Goal: Task Accomplishment & Management: Complete application form

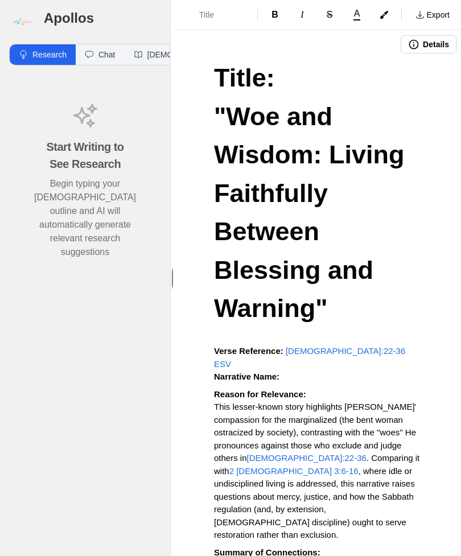
click at [15, 19] on img at bounding box center [22, 22] width 26 height 26
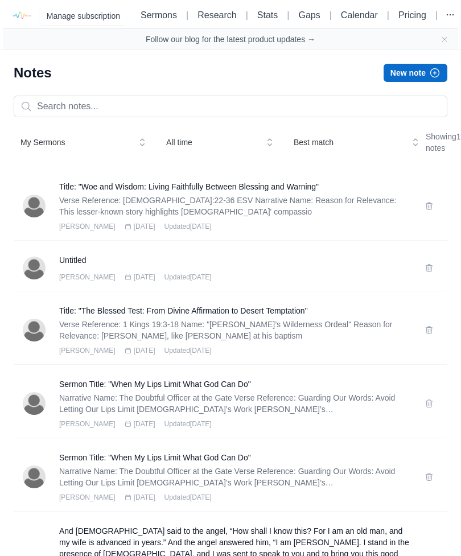
click at [419, 68] on button "New note" at bounding box center [416, 73] width 64 height 18
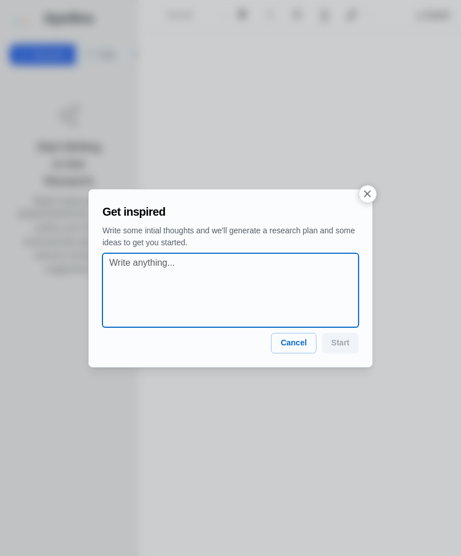
click at [127, 263] on textarea at bounding box center [233, 290] width 249 height 68
paste textarea "YOU’RE FORGIVEN Justifications isn’t a doctrine, it’s a decision God made about…"
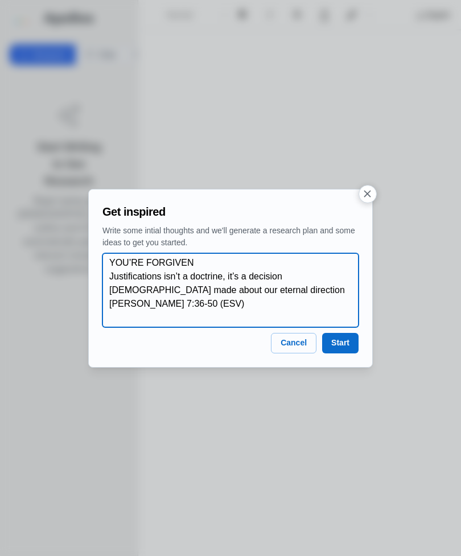
click at [193, 258] on textarea "YOU’RE FORGIVEN Justifications isn’t a doctrine, it’s a decision God made about…" at bounding box center [233, 290] width 249 height 68
click at [206, 302] on textarea "YOU’RE FORGIVEN. Justifications isn’t a doctrine, it’s a decision God made abou…" at bounding box center [233, 290] width 249 height 68
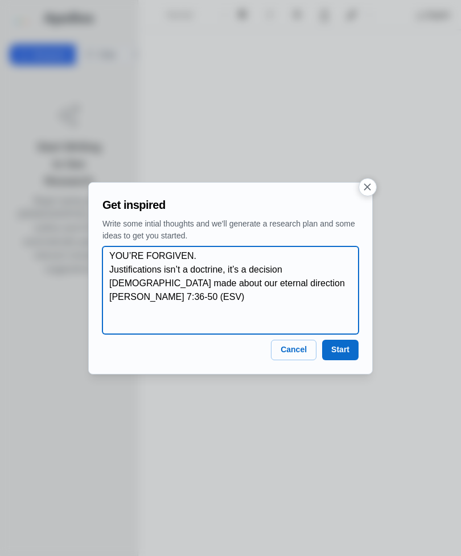
click at [206, 300] on textarea "YOU’RE FORGIVEN. Justifications isn’t a doctrine, it’s a decision God made abou…" at bounding box center [233, 290] width 249 height 82
click at [230, 283] on textarea "YOU’RE FORGIVEN. Justifications isn’t a doctrine, it’s a decision God made abou…" at bounding box center [233, 290] width 249 height 82
click at [201, 298] on textarea "YOU’RE FORGIVEN. Justifications isn’t a doctrine, it’s a decision God made abou…" at bounding box center [233, 290] width 249 height 82
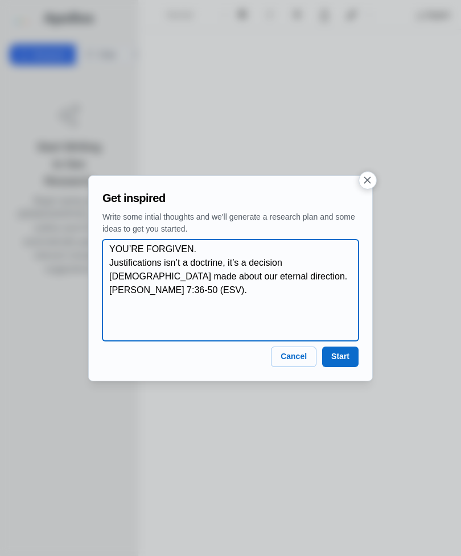
paste textarea "FAITH COMES FIRST Religion brings our resume, but Faith brings our repentance D…"
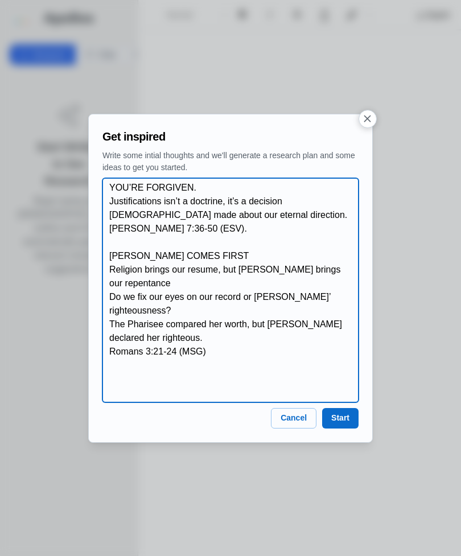
click at [114, 269] on textarea "YOU’RE FORGIVEN. Justifications isn’t a doctrine, it’s a decision God made abou…" at bounding box center [233, 290] width 249 height 219
click at [113, 269] on textarea "YOU’RE FORGIVEN. Justifications isn’t a doctrine, it’s a decision God made abou…" at bounding box center [233, 290] width 249 height 219
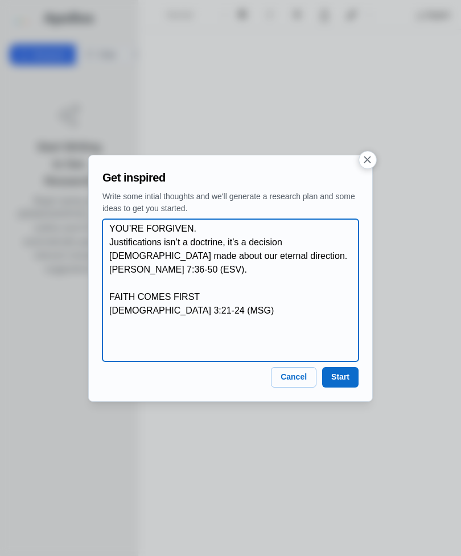
click at [118, 289] on textarea "YOU’RE FORGIVEN. Justifications isn’t a doctrine, it’s a decision God made abou…" at bounding box center [233, 290] width 249 height 137
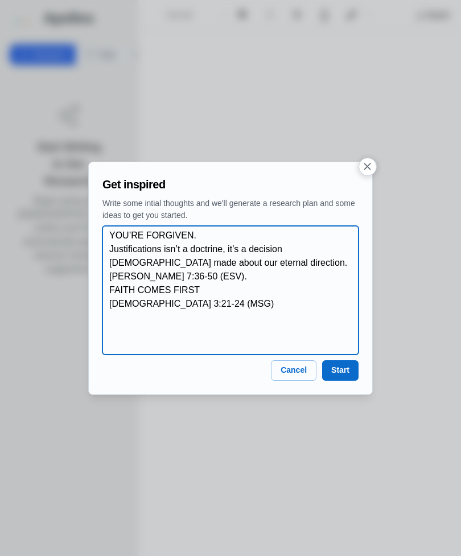
click at [203, 294] on textarea "YOU’RE FORGIVEN. Justifications isn’t a doctrine, it’s a decision God made abou…" at bounding box center [233, 290] width 249 height 123
click at [214, 302] on textarea "YOU’RE FORGIVEN. Justifications isn’t a doctrine, it’s a decision God made abou…" at bounding box center [233, 290] width 249 height 123
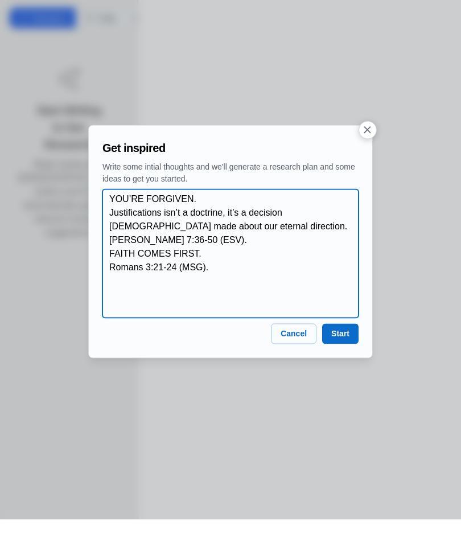
scroll to position [36, 0]
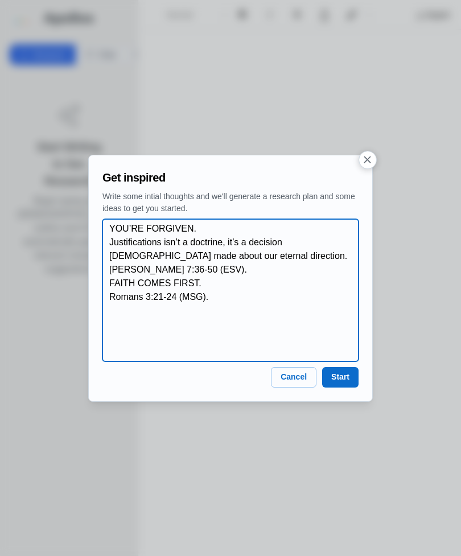
paste textarea "HOLINESS IS A PERSON, NOT A PROCESS"
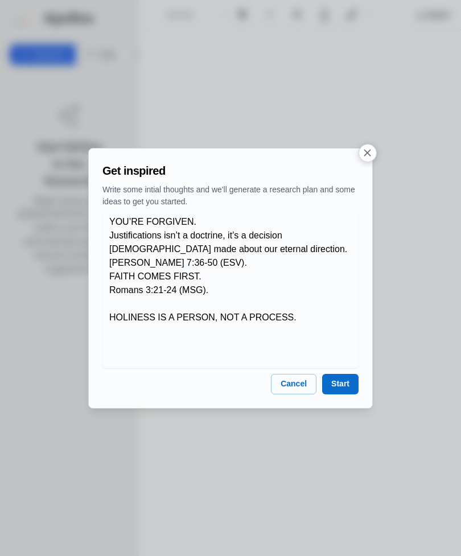
click at [104, 316] on div "YOU’RE FORGIVEN. Justifications isn’t a doctrine, it’s a decision God made abou…" at bounding box center [230, 290] width 256 height 156
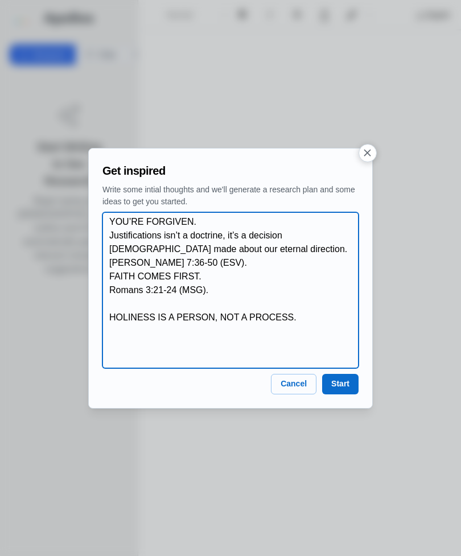
click at [114, 318] on textarea "YOU’RE FORGIVEN. Justifications isn’t a doctrine, it’s a decision God made abou…" at bounding box center [233, 290] width 249 height 150
click at [110, 272] on textarea "YOU’RE FORGIVEN. Justifications isn’t a doctrine, it’s a decision God made abou…" at bounding box center [233, 290] width 249 height 150
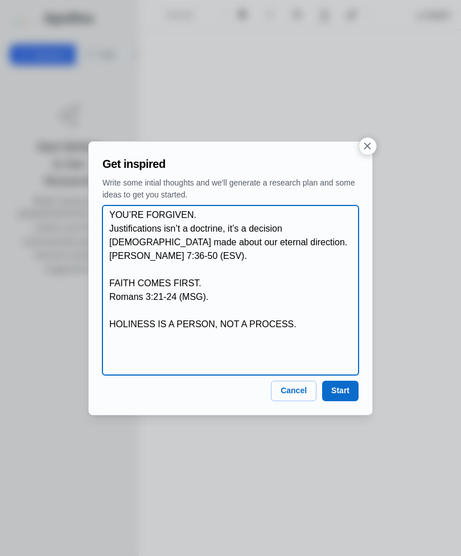
click at [122, 329] on textarea "YOU’RE FORGIVEN. Justifications isn’t a doctrine, it’s a decision God made abou…" at bounding box center [233, 290] width 249 height 164
click at [292, 324] on textarea "YOU’RE FORGIVEN. Justifications isn’t a doctrine, it’s a decision God made abou…" at bounding box center [233, 290] width 249 height 164
paste textarea "PEACE IS THE FREE GIFT OF FAITH"
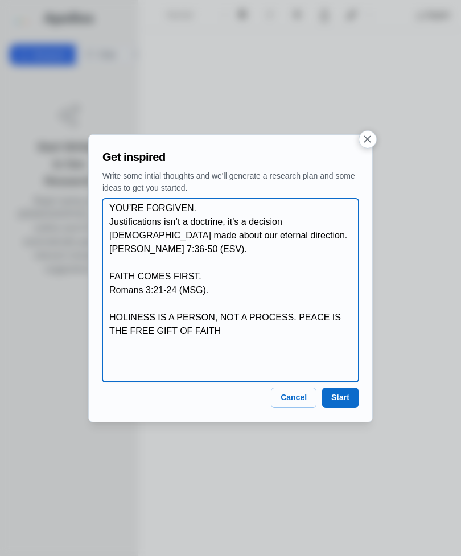
click at [302, 311] on textarea "YOU’RE FORGIVEN. Justifications isn’t a doctrine, it’s a decision God made abou…" at bounding box center [233, 290] width 249 height 178
click at [265, 333] on textarea "YOU’RE FORGIVEN. Justifications isn’t a doctrine, it’s a decision God made abou…" at bounding box center [233, 290] width 249 height 178
click at [309, 320] on textarea "YOU’RE FORGIVEN. Justifications isn’t a doctrine, it’s a decision God made abou…" at bounding box center [233, 290] width 249 height 178
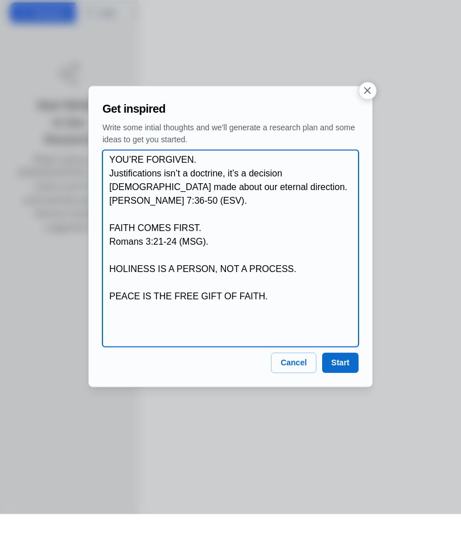
click at [279, 294] on textarea "YOU’RE FORGIVEN. Justifications isn’t a doctrine, it’s a decision God made abou…" at bounding box center [233, 290] width 249 height 191
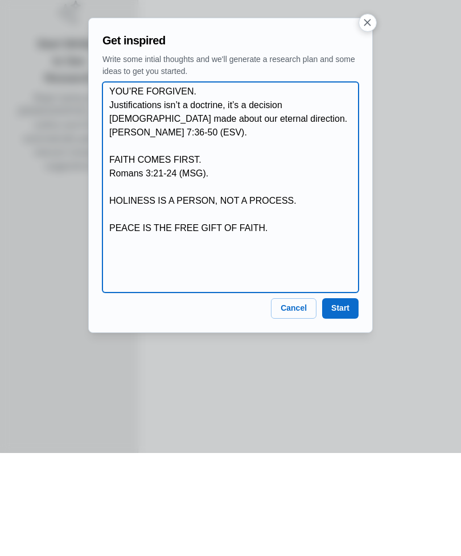
paste textarea "Romans 5:1 (ESV)"
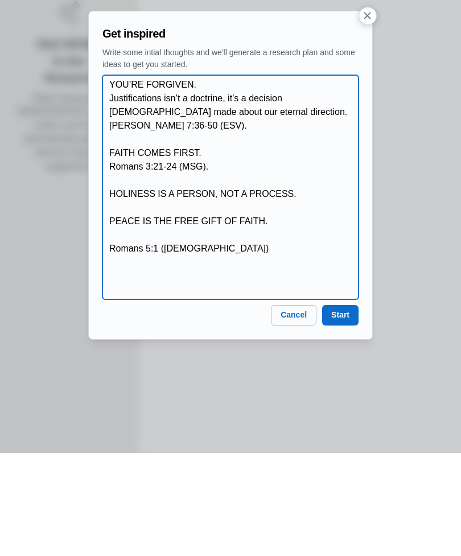
click at [116, 231] on textarea "YOU’RE FORGIVEN. Justifications isn’t a doctrine, it’s a decision God made abou…" at bounding box center [233, 290] width 249 height 219
click at [200, 250] on textarea "YOU’RE FORGIVEN. Justifications isn’t a doctrine, it’s a decision God made abou…" at bounding box center [233, 290] width 249 height 219
click at [122, 234] on textarea "YOU’RE FORGIVEN. Justifications isn’t a doctrine, it’s a decision God made abou…" at bounding box center [233, 290] width 249 height 219
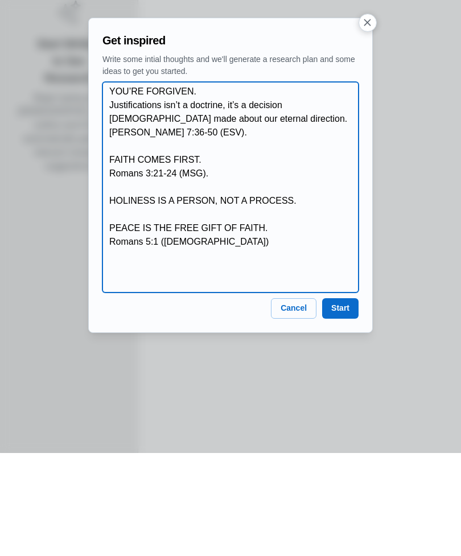
click at [196, 240] on textarea "YOU’RE FORGIVEN. Justifications isn’t a doctrine, it’s a decision God made abou…" at bounding box center [233, 290] width 249 height 205
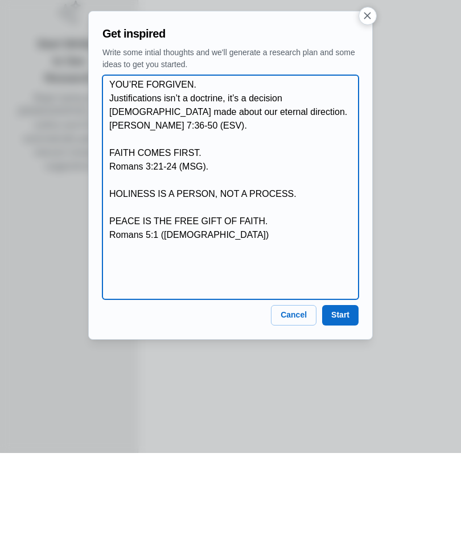
paste textarea "‭‭2 Corinthians‬ ‭7‬:‭10‬ ‭(ESV‬‬)"
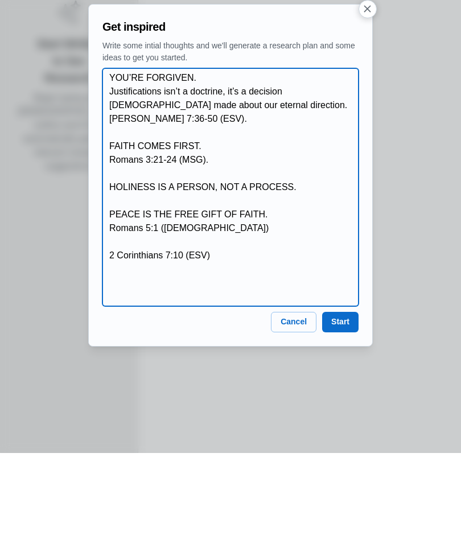
click at [120, 242] on textarea "YOU’RE FORGIVEN. Justifications isn’t a doctrine, it’s a decision God made abou…" at bounding box center [233, 290] width 249 height 232
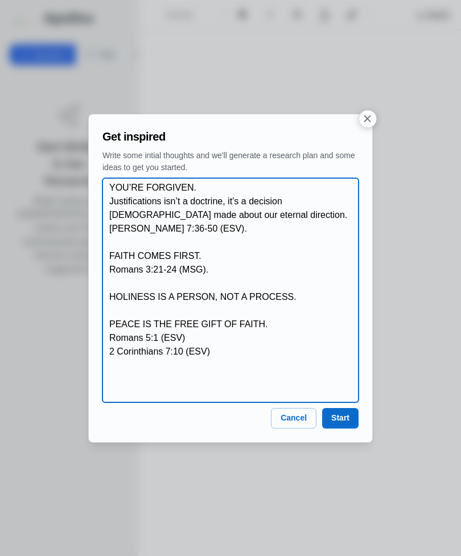
click at [110, 204] on textarea "YOU’RE FORGIVEN. Justifications isn’t a doctrine, it’s a decision God made abou…" at bounding box center [233, 290] width 249 height 219
click at [237, 219] on textarea "YOU’RE FORGIVEN. Justifications isn’t a doctrine, it’s a decision God made abou…" at bounding box center [233, 290] width 249 height 219
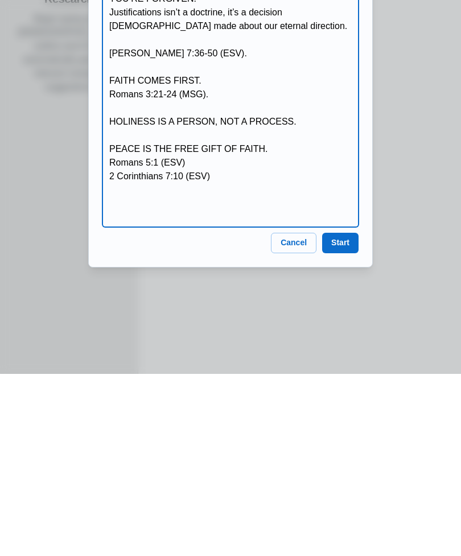
type textarea "YOU’RE FORGIVEN. Justifications isn’t a doctrine, it’s a decision God made abou…"
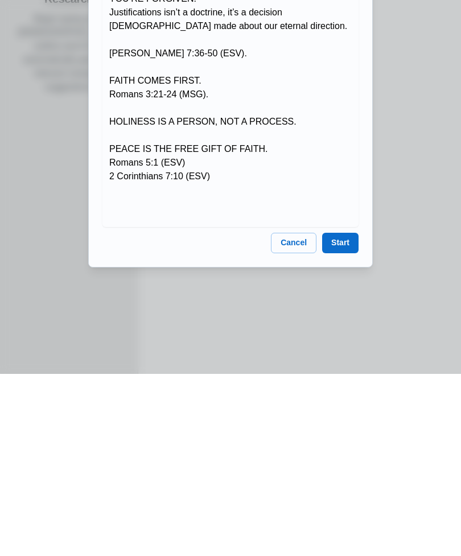
click at [350, 415] on button "Start" at bounding box center [340, 425] width 36 height 20
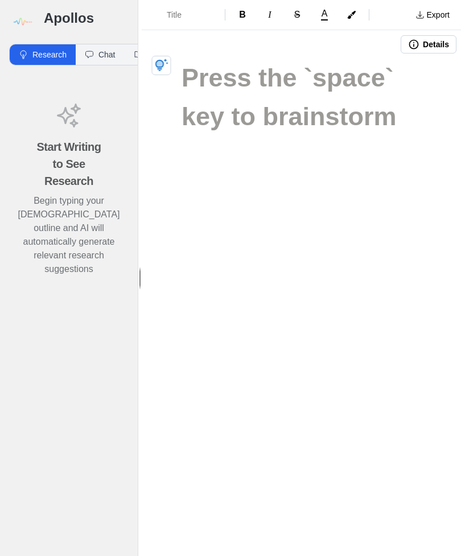
click at [161, 59] on icon "button" at bounding box center [162, 66] width 14 height 14
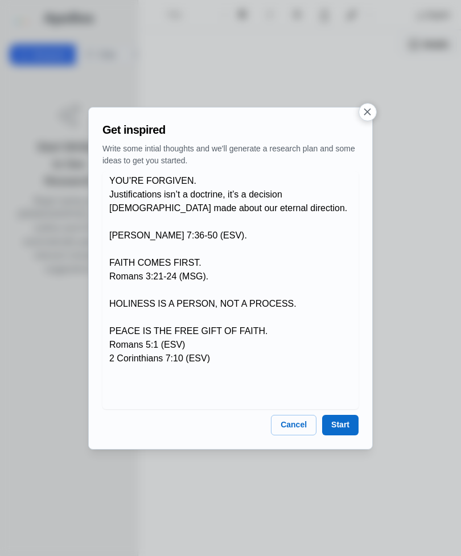
click at [345, 454] on div at bounding box center [230, 278] width 461 height 556
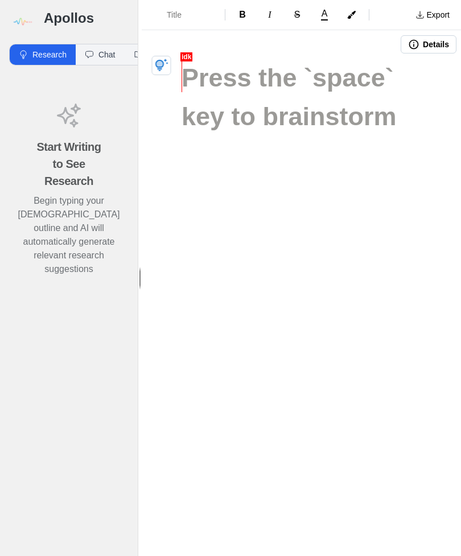
click at [158, 56] on button "button" at bounding box center [161, 65] width 19 height 19
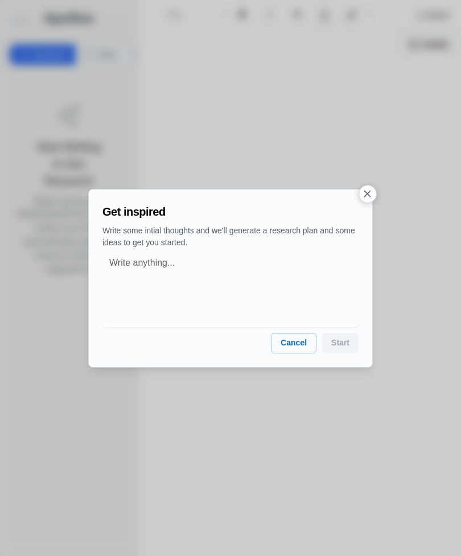
click at [365, 233] on div "Get inspired Write some intial thoughts and we'll generate a research plan and …" at bounding box center [230, 278] width 285 height 179
click at [368, 228] on div "Get inspired Write some intial thoughts and we'll generate a research plan and …" at bounding box center [230, 278] width 285 height 179
click at [363, 229] on div "Get inspired Write some intial thoughts and we'll generate a research plan and …" at bounding box center [230, 278] width 285 height 179
click at [300, 380] on div at bounding box center [230, 278] width 461 height 556
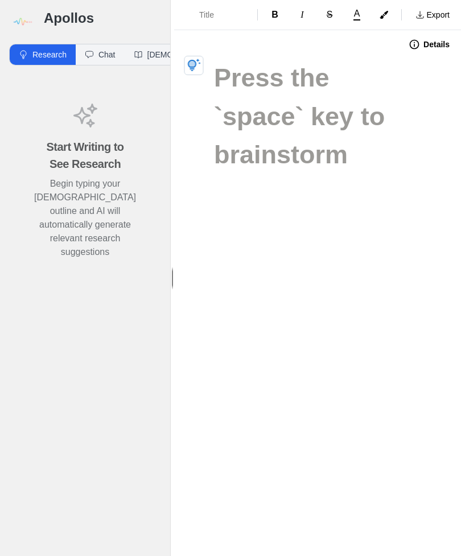
click at [436, 42] on button "Details" at bounding box center [429, 44] width 55 height 18
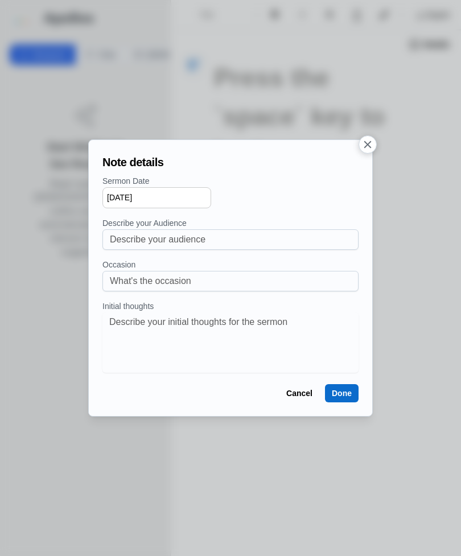
click at [368, 138] on icon "button" at bounding box center [367, 144] width 12 height 12
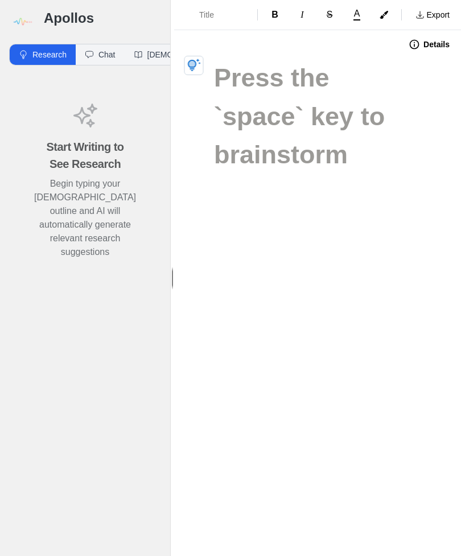
click at [188, 59] on icon "button" at bounding box center [194, 66] width 14 height 14
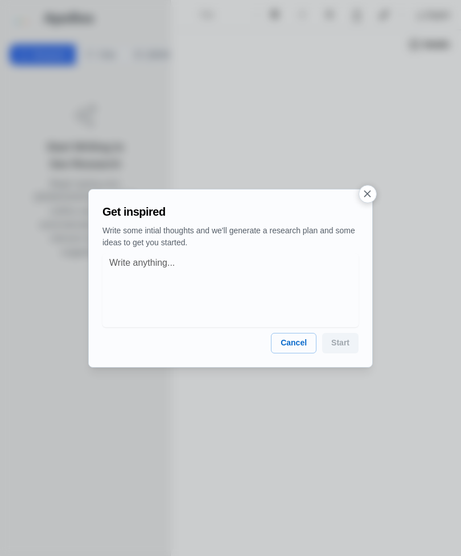
click at [366, 192] on icon "button" at bounding box center [367, 193] width 7 height 7
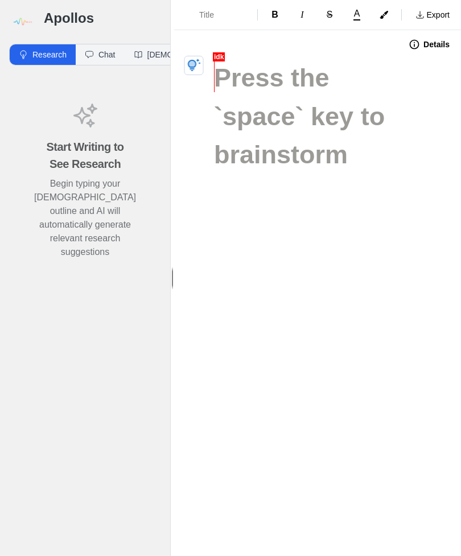
click at [195, 68] on icon "button" at bounding box center [194, 66] width 14 height 14
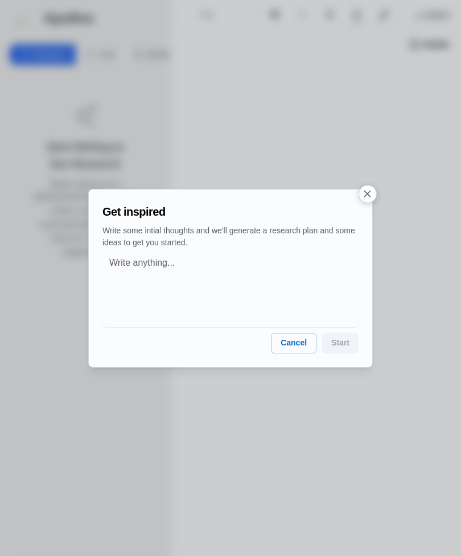
click at [365, 193] on icon "button" at bounding box center [367, 194] width 12 height 12
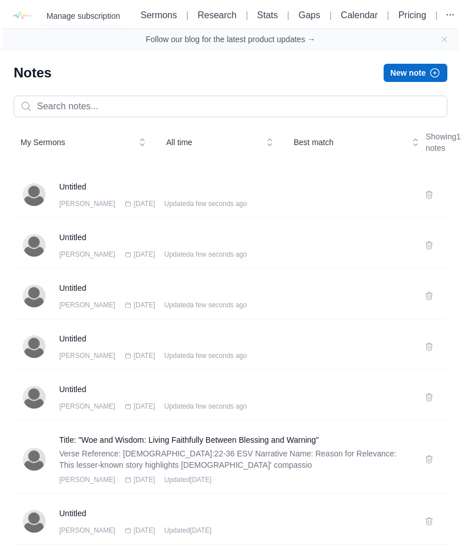
click at [431, 199] on icon at bounding box center [429, 194] width 9 height 9
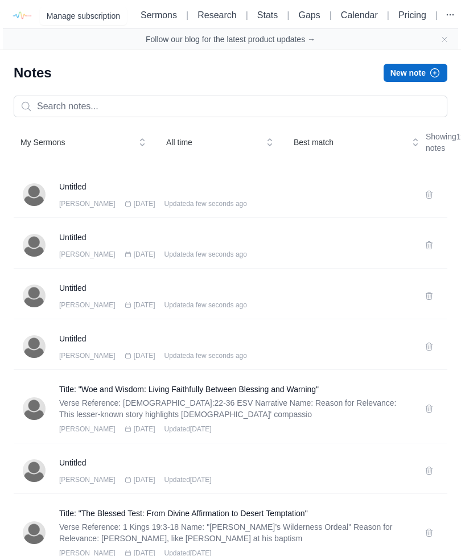
click at [432, 204] on button at bounding box center [429, 195] width 18 height 18
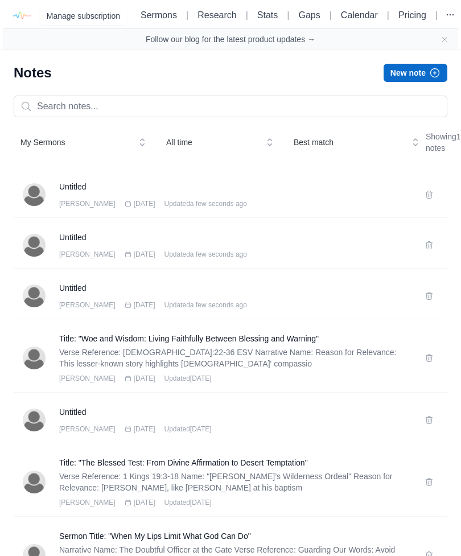
click at [438, 204] on div at bounding box center [429, 195] width 18 height 18
click at [431, 199] on icon at bounding box center [429, 194] width 9 height 9
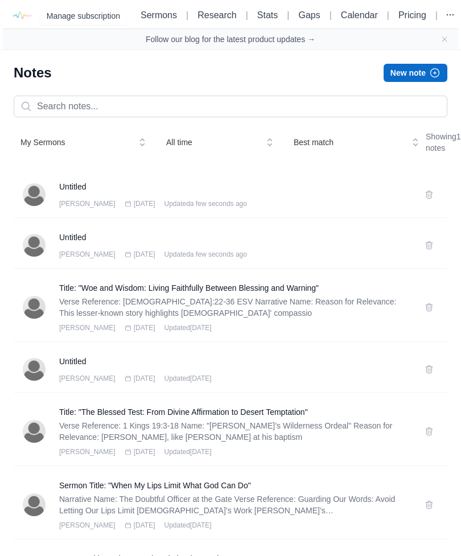
click at [430, 204] on button at bounding box center [429, 195] width 18 height 18
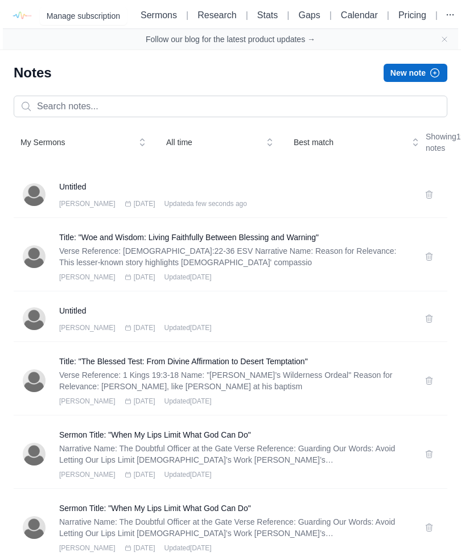
click at [429, 323] on icon at bounding box center [429, 318] width 9 height 9
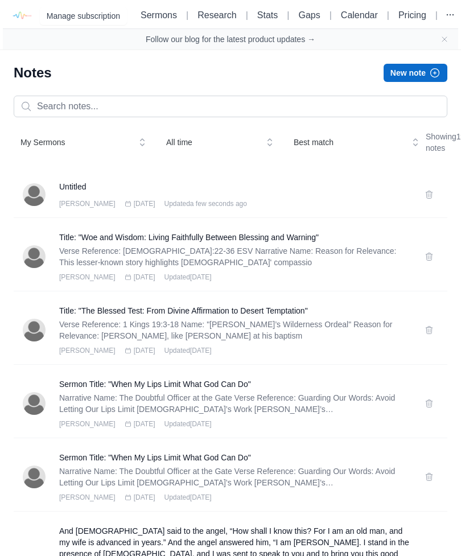
click at [196, 192] on h3 "Untitled" at bounding box center [235, 186] width 352 height 11
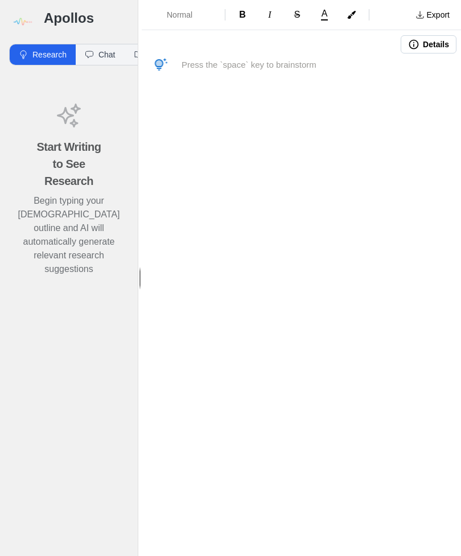
click at [164, 58] on button "button" at bounding box center [161, 65] width 18 height 18
click at [158, 65] on icon "button" at bounding box center [159, 63] width 6 height 6
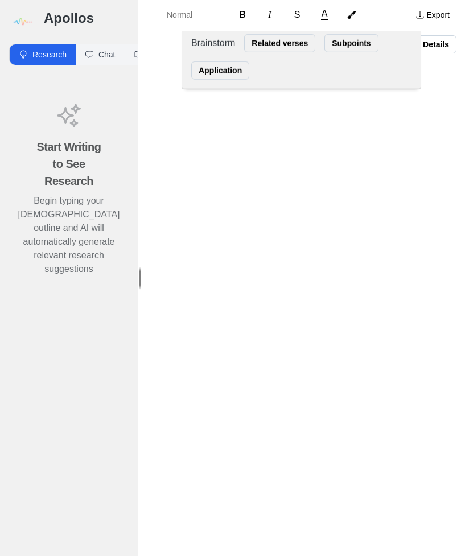
click at [369, 183] on div "Normal B I S A Export Details Brainstorm Related verses Subpoints Application" at bounding box center [301, 278] width 319 height 556
click at [393, 175] on div "Normal B I S A Export Details Brainstorm Related verses Subpoints Application" at bounding box center [301, 278] width 319 height 556
click at [444, 39] on button "Details" at bounding box center [429, 44] width 56 height 18
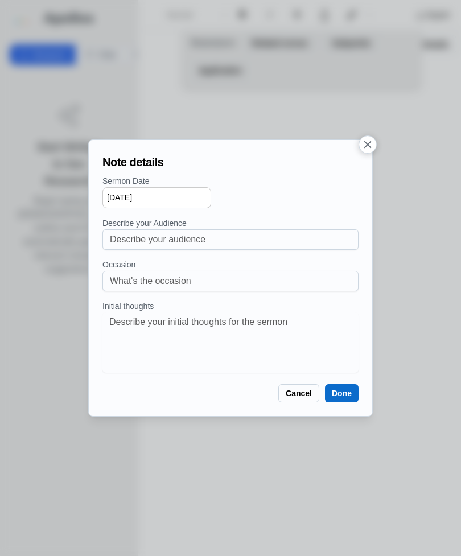
click at [367, 134] on div at bounding box center [230, 278] width 461 height 556
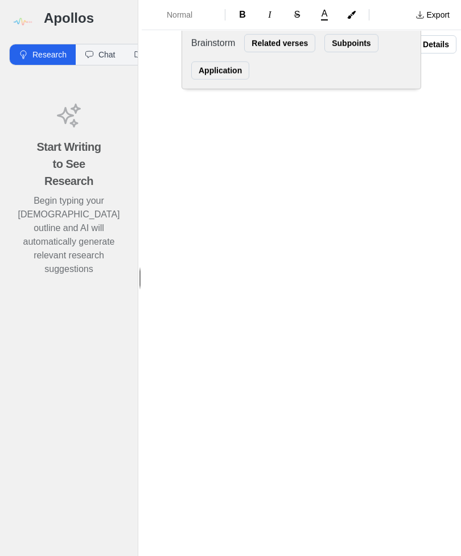
click at [368, 182] on div "Normal B I S A Export Details Brainstorm Related verses Subpoints Application" at bounding box center [301, 278] width 319 height 556
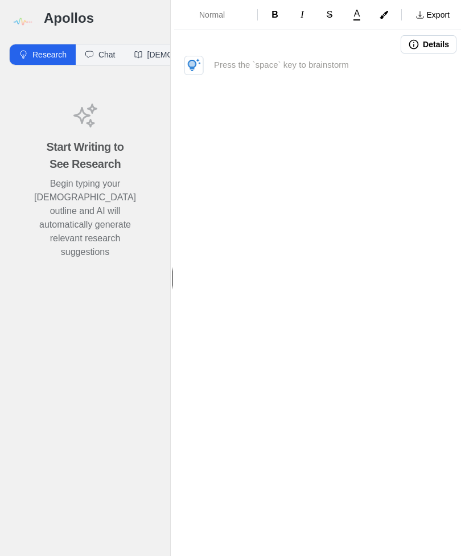
click at [192, 61] on icon "button" at bounding box center [194, 65] width 13 height 13
click at [197, 61] on icon "button" at bounding box center [194, 65] width 14 height 14
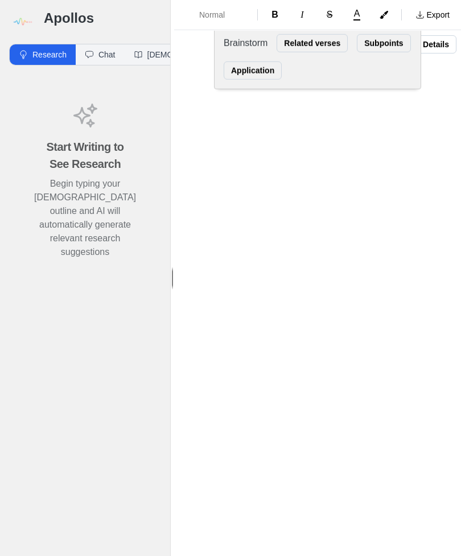
click at [407, 174] on div "Normal B I S A Export Details Brainstorm Related verses Subpoints Application" at bounding box center [317, 278] width 287 height 556
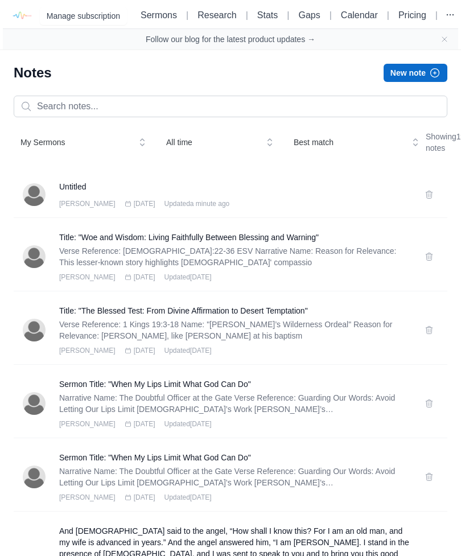
click at [291, 208] on div "Matt Sep 23rd 2025 Updated a minute ago" at bounding box center [235, 203] width 352 height 9
click at [102, 192] on h3 "Untitled" at bounding box center [235, 186] width 352 height 11
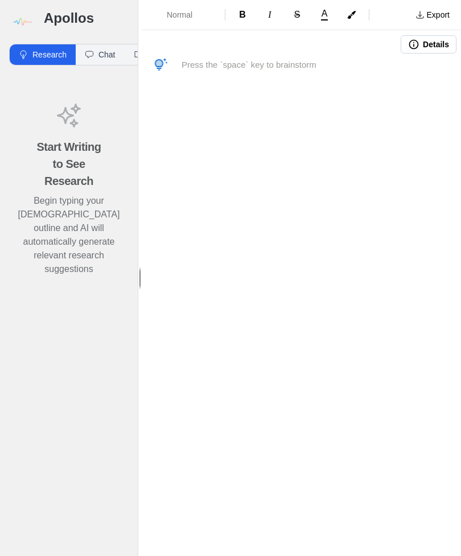
click at [170, 67] on button "button" at bounding box center [161, 65] width 18 height 18
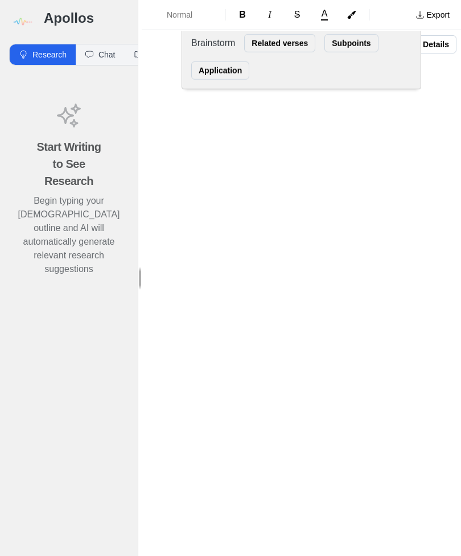
click at [374, 182] on div "Normal B I S A Export Details Brainstorm Related verses Subpoints Application" at bounding box center [301, 278] width 319 height 556
click at [446, 42] on button "Details" at bounding box center [429, 44] width 56 height 18
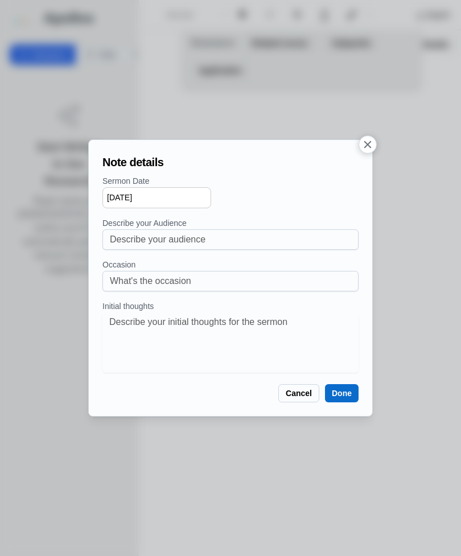
click at [365, 134] on div at bounding box center [230, 278] width 461 height 556
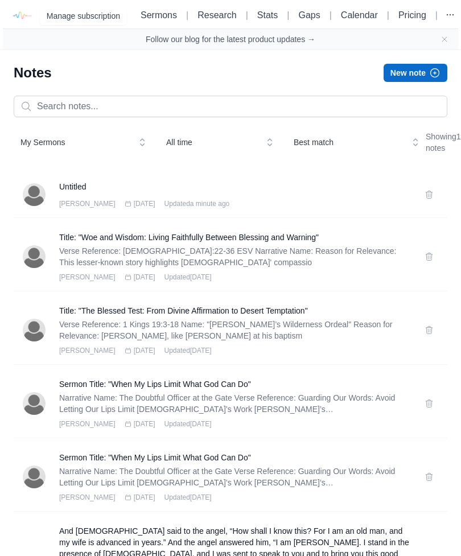
click at [426, 198] on icon at bounding box center [429, 194] width 6 height 7
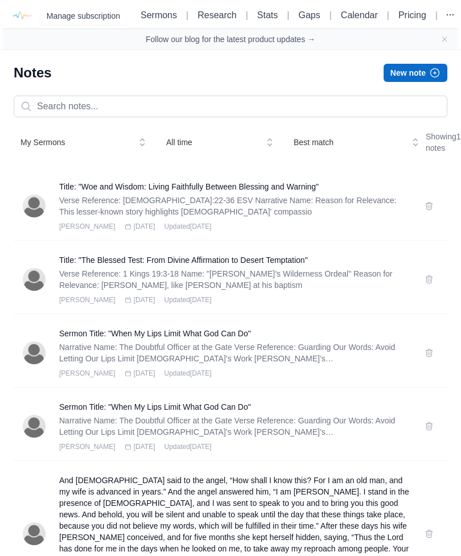
click at [430, 82] on button "New note" at bounding box center [416, 73] width 64 height 18
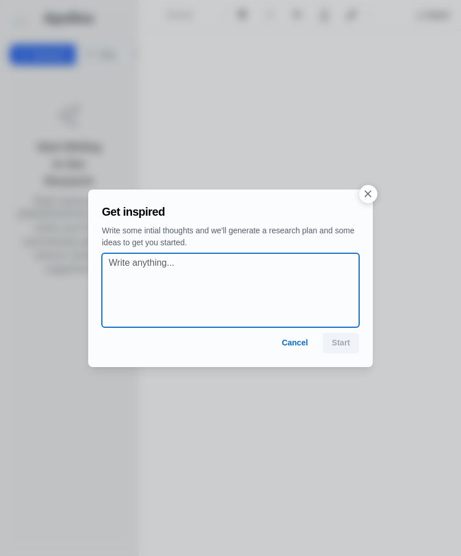
click at [129, 261] on textarea at bounding box center [234, 290] width 250 height 68
paste textarea "YOU’RE FORGIVEN Justifications isn’t a doctrine, it’s a decision God made about…"
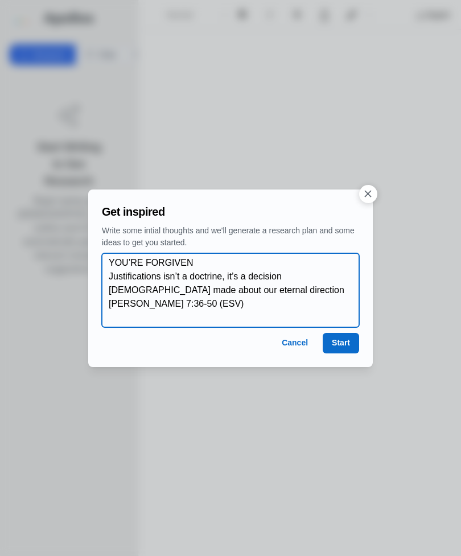
click at [195, 260] on textarea "YOU’RE FORGIVEN Justifications isn’t a doctrine, it’s a decision God made about…" at bounding box center [234, 290] width 250 height 68
click at [225, 287] on textarea "YOU’RE FORGIVEN. Justifications isn’t a doctrine, it’s a decision God made abou…" at bounding box center [234, 290] width 250 height 68
click at [113, 308] on textarea "YOU’RE FORGIVEN. Justifications isn’t a doctrine, it’s a decision God made abou…" at bounding box center [234, 290] width 250 height 68
click at [324, 287] on textarea "YOU’RE FORGIVEN. Justifications isn’t a doctrine, it’s a decision God made abou…" at bounding box center [234, 290] width 250 height 68
click at [293, 289] on textarea "YOU’RE FORGIVEN. Justifications isn’t a doctrine, it’s a decision God made abou…" at bounding box center [234, 290] width 250 height 68
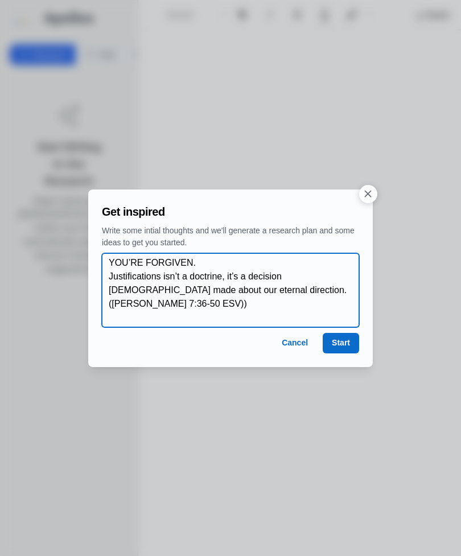
click at [310, 286] on textarea "YOU’RE FORGIVEN. Justifications isn’t a doctrine, it’s a decision God made abou…" at bounding box center [234, 290] width 250 height 68
click at [313, 291] on textarea "YOU’RE FORGIVEN. Justifications isn’t a doctrine, it’s a decision God made abou…" at bounding box center [234, 290] width 250 height 68
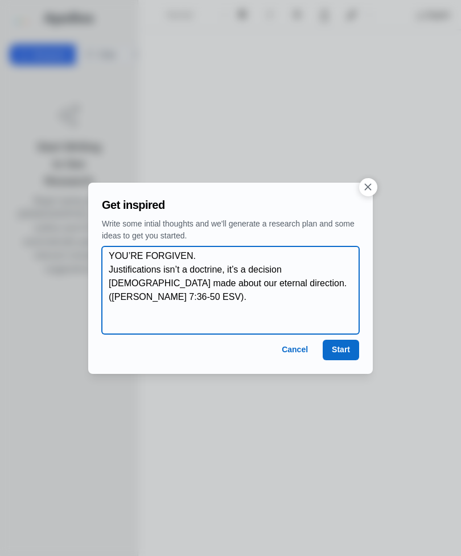
paste textarea "FAITH COMES FIRST Religion brings our resume, but Faith brings our repentance D…"
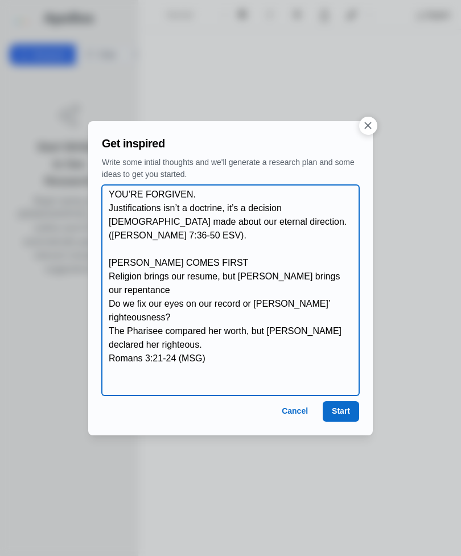
click at [117, 268] on textarea "YOU’RE FORGIVEN. Justifications isn’t a doctrine, it’s a decision God made abou…" at bounding box center [234, 290] width 250 height 205
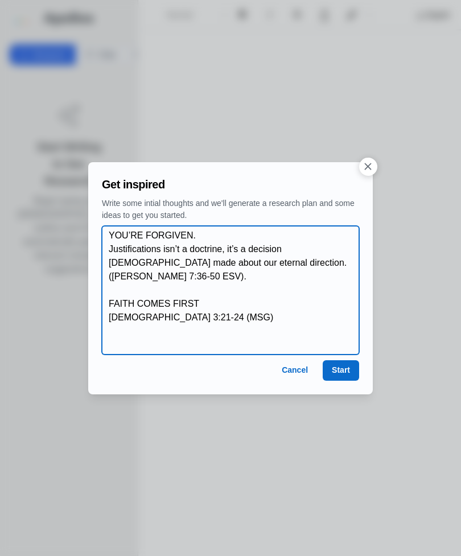
click at [213, 301] on textarea "YOU’RE FORGIVEN. Justifications isn’t a doctrine, it’s a decision God made abou…" at bounding box center [234, 290] width 250 height 123
click at [113, 301] on textarea "YOU’RE FORGIVEN. Justifications isn’t a doctrine, it’s a decision God made abou…" at bounding box center [234, 290] width 250 height 123
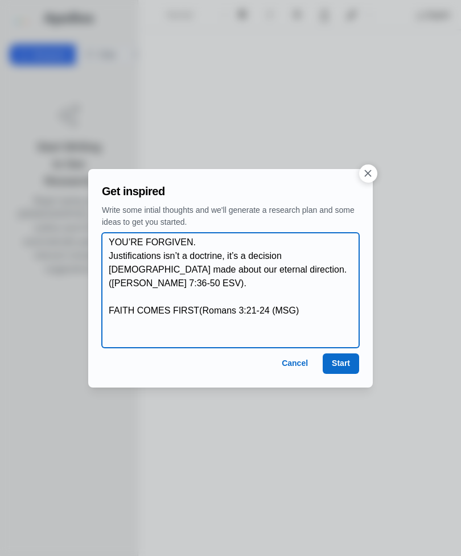
click at [277, 296] on textarea "YOU’RE FORGIVEN. Justifications isn’t a doctrine, it’s a decision God made abou…" at bounding box center [234, 290] width 250 height 109
click at [300, 291] on textarea "YOU’RE FORGIVEN. Justifications isn’t a doctrine, it’s a decision God made abou…" at bounding box center [234, 290] width 250 height 109
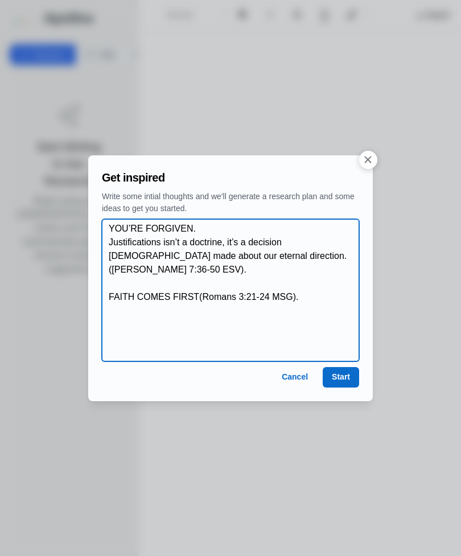
paste textarea "HOLINESS IS A PERSON, NOT A PROCESS"
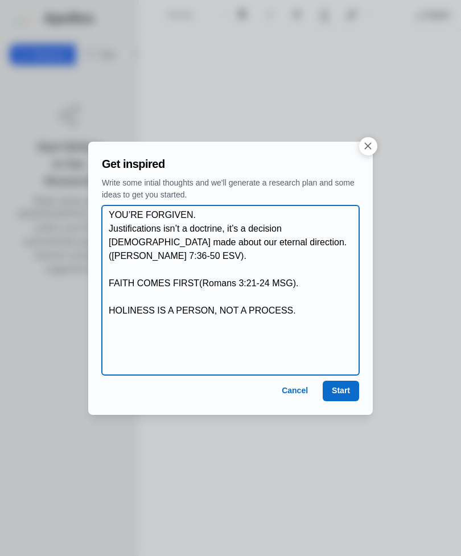
paste textarea "PEACE IS THE FREE GIFT OF FAITH"
click at [274, 322] on textarea "YOU’RE FORGIVEN. Justifications isn’t a doctrine, it’s a decision God made abou…" at bounding box center [234, 290] width 250 height 164
paste textarea "Romans 5:1 (ESV)"
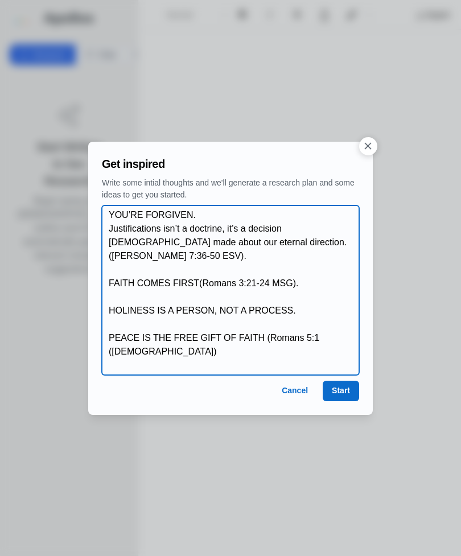
click at [323, 322] on textarea "YOU’RE FORGIVEN. Justifications isn’t a doctrine, it’s a decision God made abou…" at bounding box center [234, 290] width 250 height 164
click at [340, 321] on textarea "YOU’RE FORGIVEN. Justifications isn’t a doctrine, it’s a decision God made abou…" at bounding box center [234, 290] width 250 height 164
paste textarea "‭‭2 Corinthians‬ ‭7‬:‭10‬ ‭(ESV‬‬)"
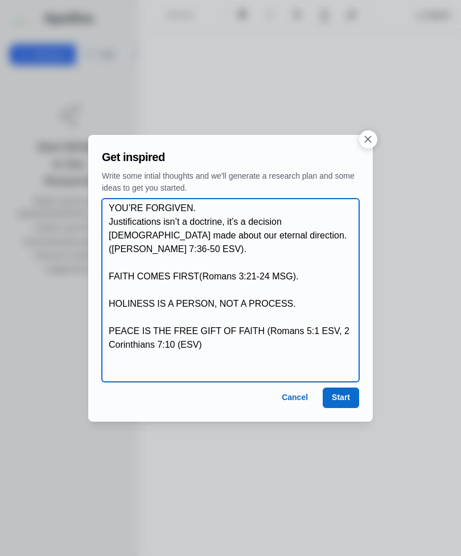
click at [182, 328] on textarea "YOU’RE FORGIVEN. Justifications isn’t a doctrine, it’s a decision God made abou…" at bounding box center [234, 290] width 250 height 178
click at [187, 327] on textarea "YOU’RE FORGIVEN. Justifications isn’t a doctrine, it’s a decision God made abou…" at bounding box center [234, 290] width 250 height 178
click at [256, 341] on textarea "YOU’RE FORGIVEN. Justifications isn’t a doctrine, it’s a decision God made abou…" at bounding box center [234, 290] width 250 height 178
click at [187, 331] on textarea "YOU’RE FORGIVEN. Justifications isn’t a doctrine, it’s a decision God made abou…" at bounding box center [234, 290] width 250 height 178
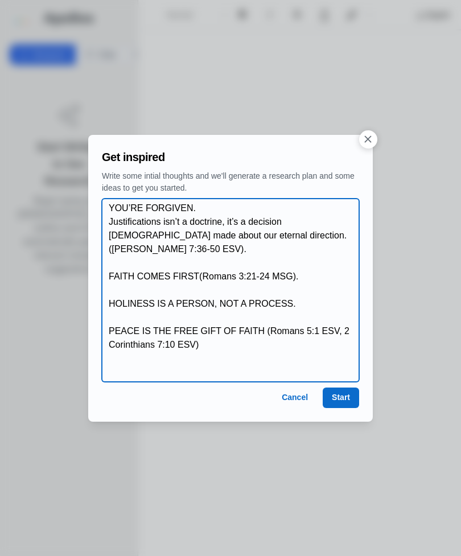
click at [211, 332] on textarea "YOU’RE FORGIVEN. Justifications isn’t a doctrine, it’s a decision God made abou…" at bounding box center [234, 290] width 250 height 178
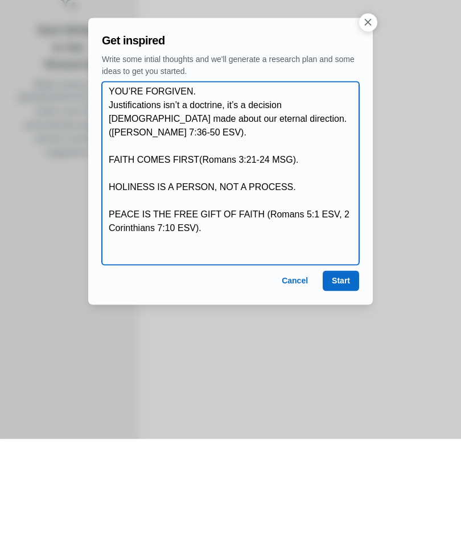
click at [208, 201] on textarea "YOU’RE FORGIVEN. Justifications isn’t a doctrine, it’s a decision God made abou…" at bounding box center [234, 290] width 250 height 178
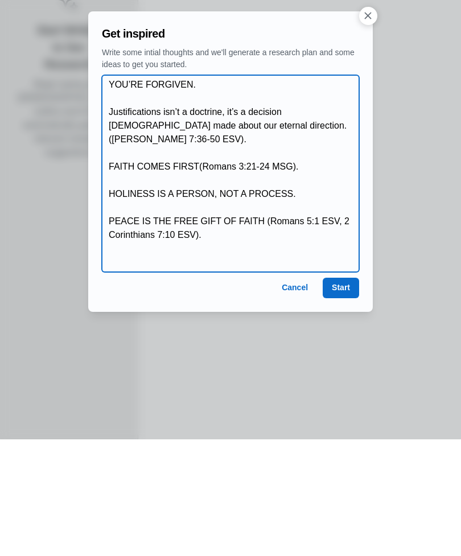
type textarea "YOU’RE FORGIVEN. Justifications isn’t a doctrine, it’s a decision God made abou…"
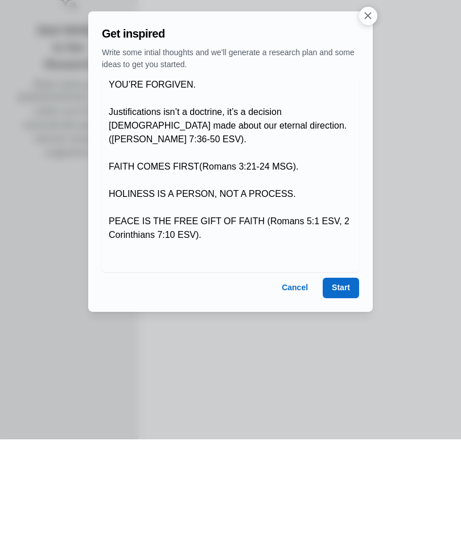
click at [343, 394] on button "Start" at bounding box center [341, 404] width 36 height 20
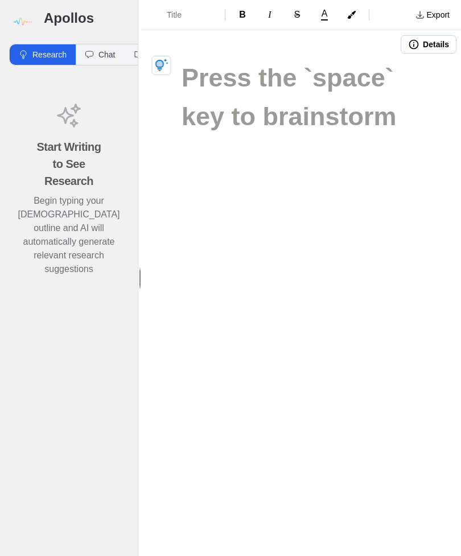
click at [173, 59] on div at bounding box center [301, 121] width 319 height 124
click at [166, 59] on icon "button" at bounding box center [162, 66] width 14 height 14
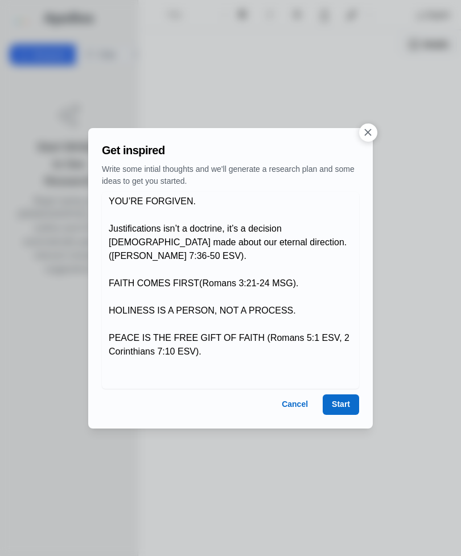
click at [345, 399] on button "Start" at bounding box center [341, 404] width 36 height 20
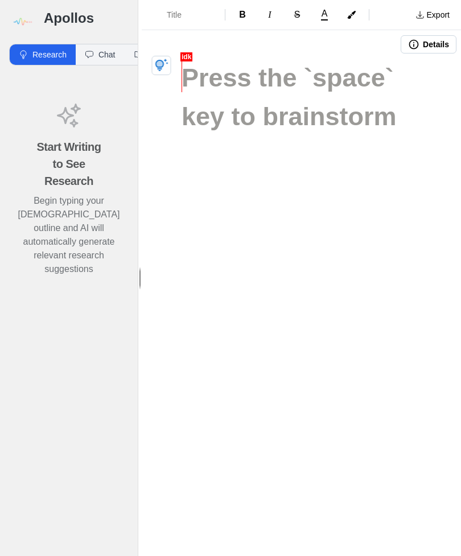
click at [232, 68] on h1 at bounding box center [302, 78] width 240 height 39
click at [162, 59] on icon "button" at bounding box center [161, 65] width 13 height 13
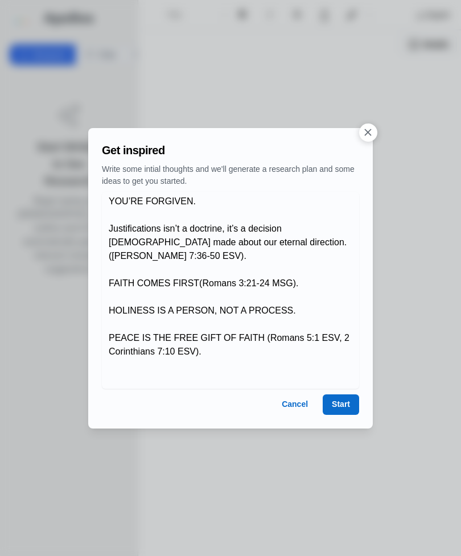
click at [351, 401] on button "Start" at bounding box center [341, 404] width 36 height 20
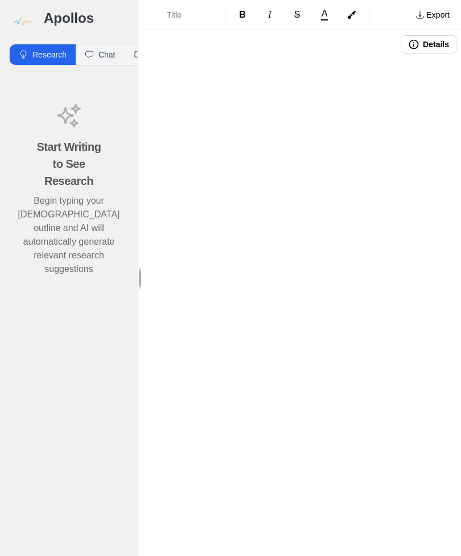
click at [224, 77] on h1 at bounding box center [302, 78] width 240 height 39
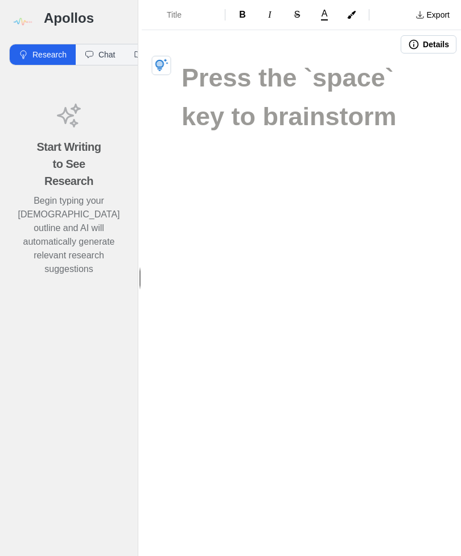
click at [223, 77] on h1 at bounding box center [302, 78] width 240 height 39
click at [170, 52] on div at bounding box center [273, 44] width 254 height 19
click at [166, 61] on icon "button" at bounding box center [161, 65] width 13 height 13
click at [167, 64] on icon "button" at bounding box center [162, 66] width 14 height 14
click at [158, 68] on icon "button" at bounding box center [161, 65] width 13 height 13
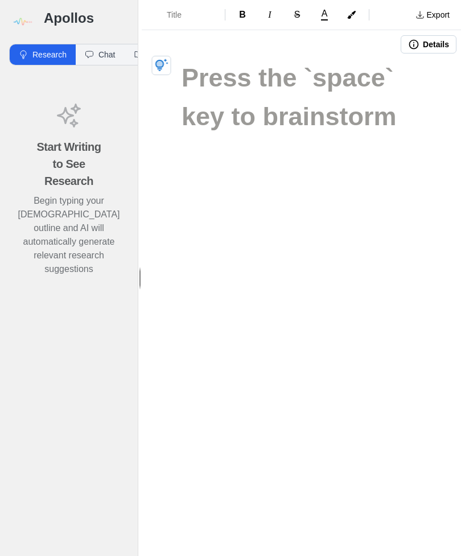
click at [167, 70] on icon "button" at bounding box center [162, 66] width 14 height 14
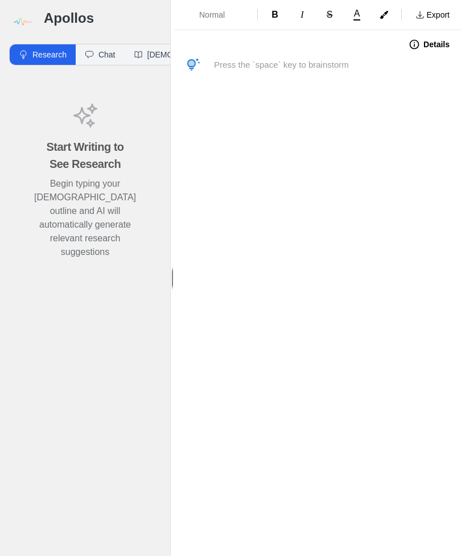
click at [196, 61] on icon "button" at bounding box center [194, 65] width 14 height 14
click at [431, 41] on button "Details" at bounding box center [429, 44] width 55 height 18
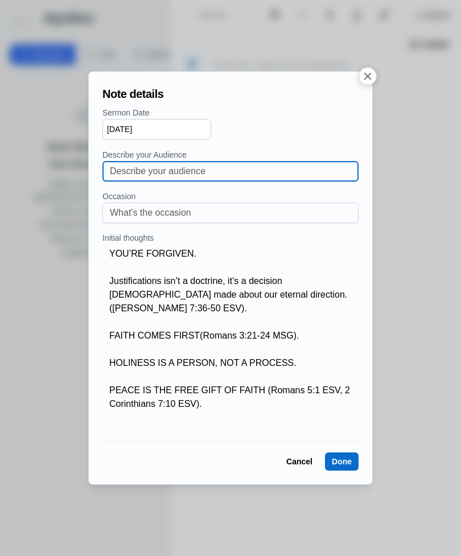
click at [216, 168] on input at bounding box center [230, 171] width 241 height 19
type input "Adults and youth"
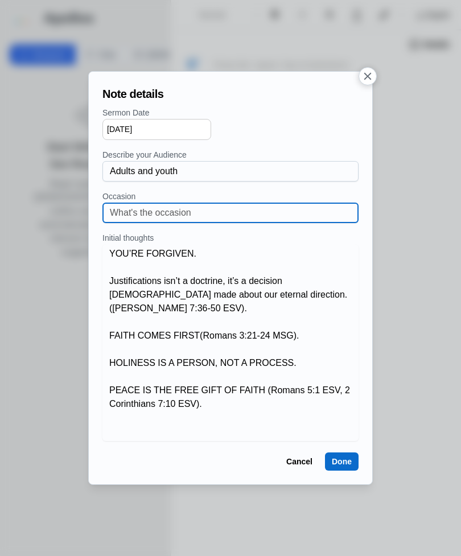
click at [221, 215] on input at bounding box center [230, 212] width 241 height 19
type input "[DATE] service"
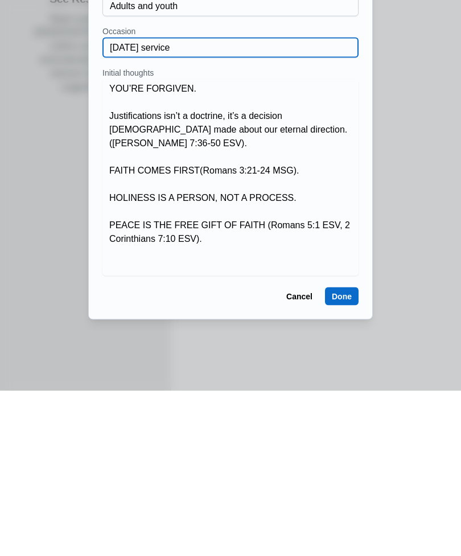
scroll to position [36, 0]
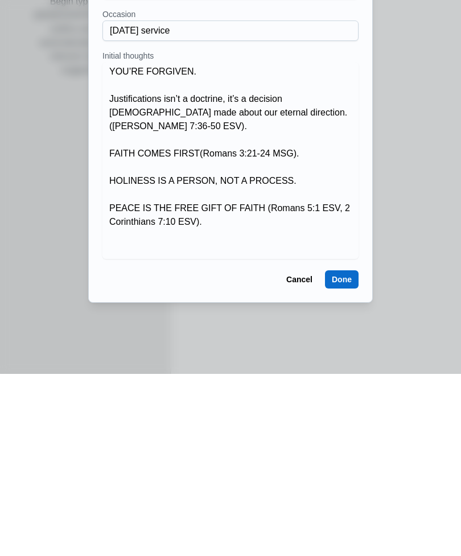
click at [347, 452] on button "Done" at bounding box center [342, 461] width 34 height 18
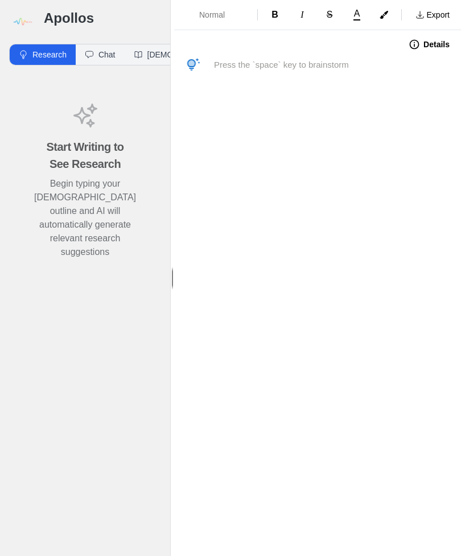
scroll to position [0, 0]
click at [192, 62] on icon "button" at bounding box center [191, 63] width 6 height 6
click at [198, 58] on icon "button" at bounding box center [194, 65] width 14 height 14
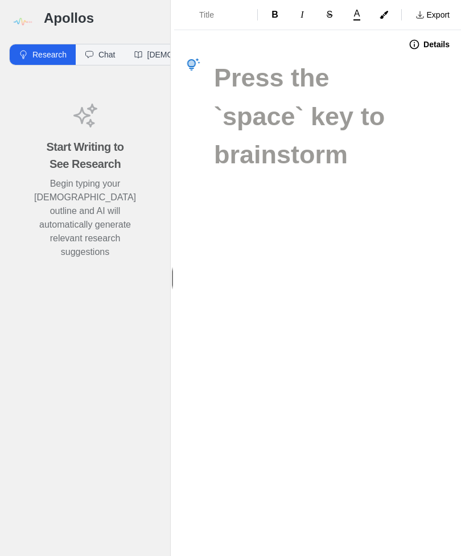
click at [195, 60] on icon "button" at bounding box center [191, 63] width 6 height 6
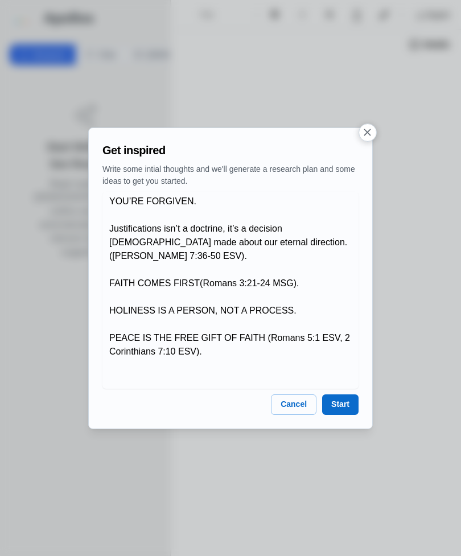
click at [343, 402] on button "Start" at bounding box center [340, 404] width 36 height 20
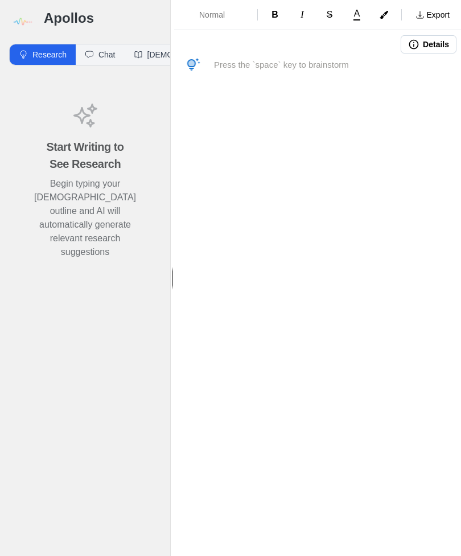
click at [193, 56] on button "button" at bounding box center [193, 65] width 18 height 18
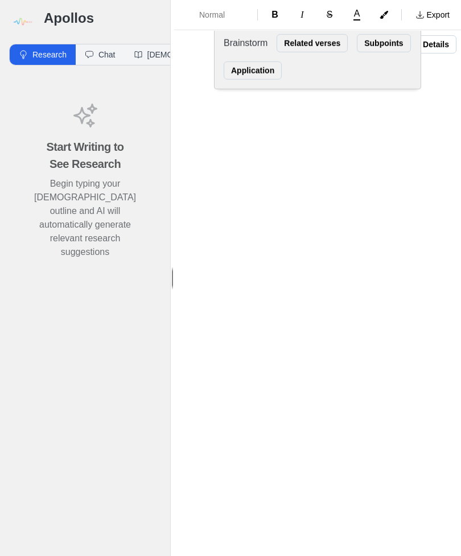
click at [332, 164] on div "Normal B I S A Export Details Brainstorm Related verses Subpoints Application" at bounding box center [317, 278] width 287 height 556
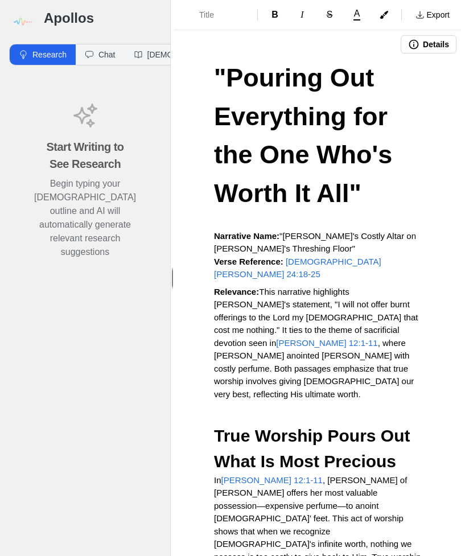
click at [20, 13] on img at bounding box center [22, 22] width 26 height 26
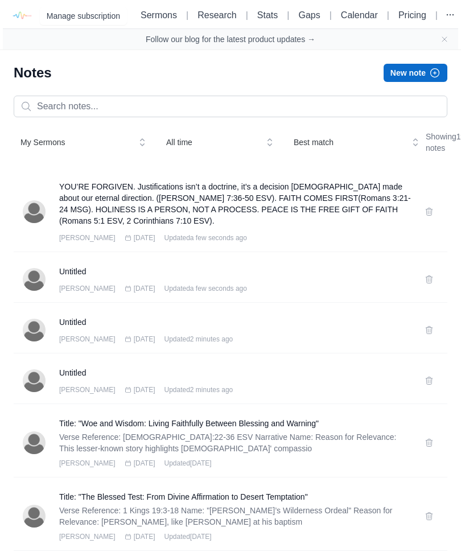
click at [287, 226] on h3 "YOU’RE FORGIVEN. Justifications isn’t a doctrine, it’s a decision [DEMOGRAPHIC_…" at bounding box center [235, 204] width 352 height 46
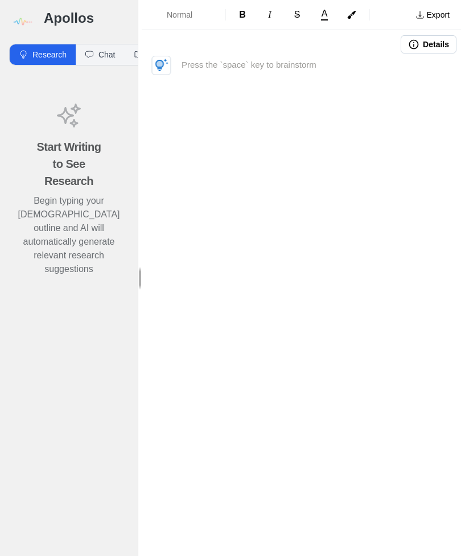
click at [170, 66] on button "button" at bounding box center [161, 65] width 19 height 19
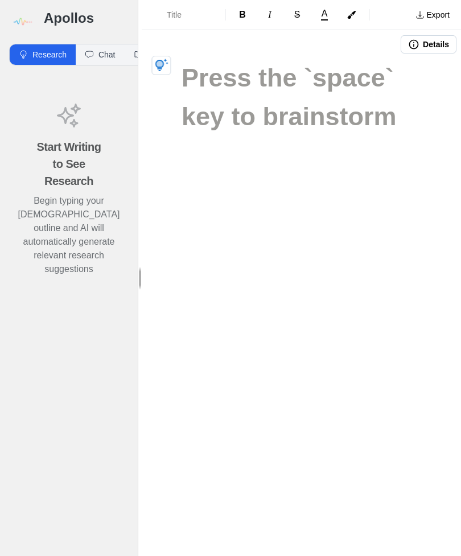
click at [327, 97] on h1 at bounding box center [302, 78] width 240 height 39
click at [164, 58] on button "button" at bounding box center [161, 65] width 19 height 19
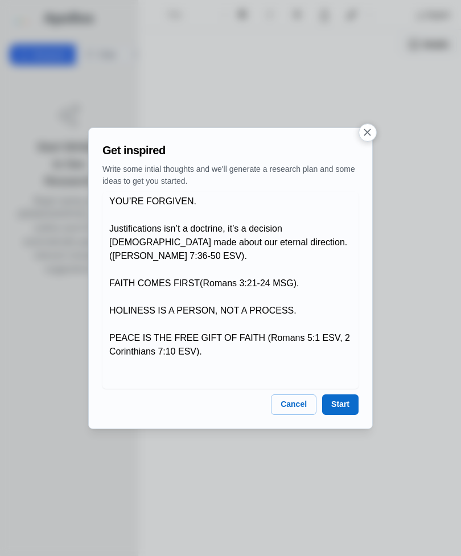
click at [344, 406] on button "Start" at bounding box center [340, 404] width 36 height 20
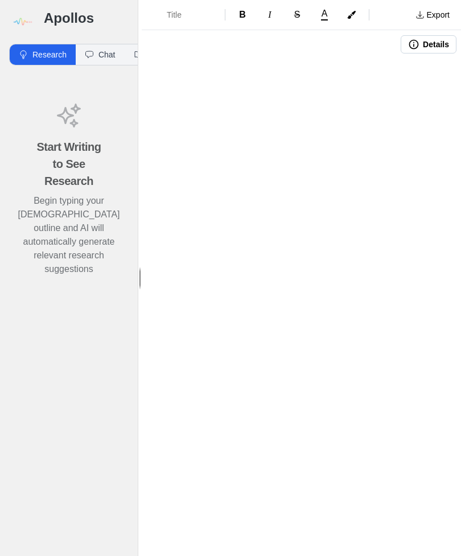
click at [272, 118] on div at bounding box center [301, 121] width 319 height 124
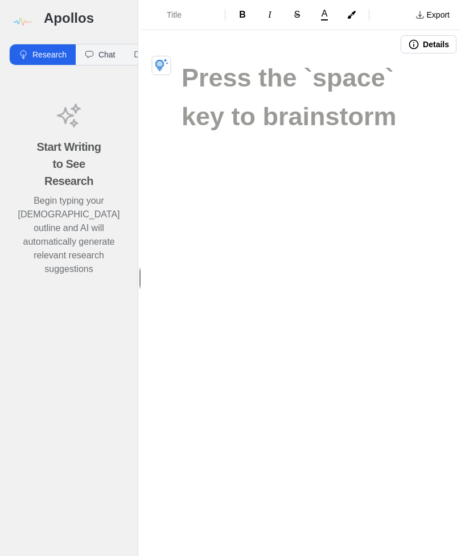
click at [167, 59] on icon "button" at bounding box center [162, 66] width 14 height 14
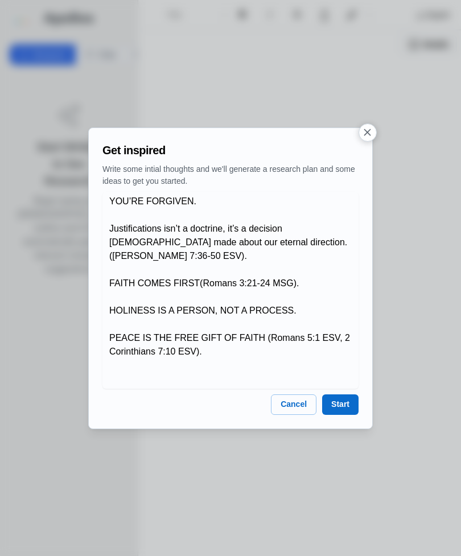
click at [335, 396] on button "Start" at bounding box center [340, 404] width 36 height 20
click at [341, 399] on button "Start" at bounding box center [340, 404] width 36 height 20
click at [376, 125] on div at bounding box center [230, 278] width 461 height 556
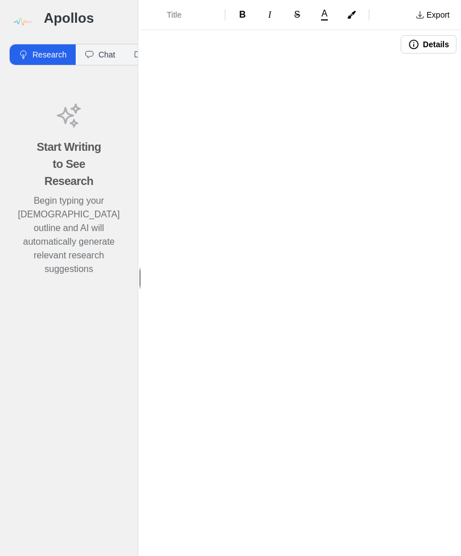
click at [172, 54] on div "Details" at bounding box center [301, 45] width 319 height 28
click at [166, 10] on button "Title" at bounding box center [183, 15] width 74 height 20
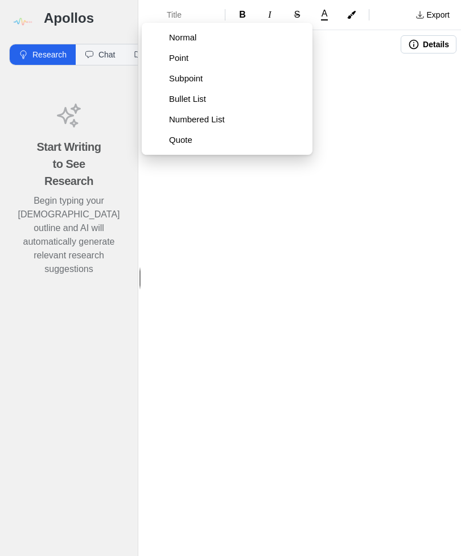
click at [366, 197] on div "Title B I S A Export Details" at bounding box center [301, 278] width 319 height 556
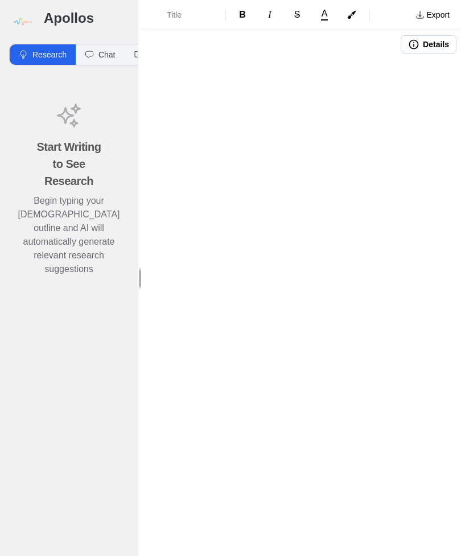
click at [208, 84] on h1 at bounding box center [302, 78] width 240 height 39
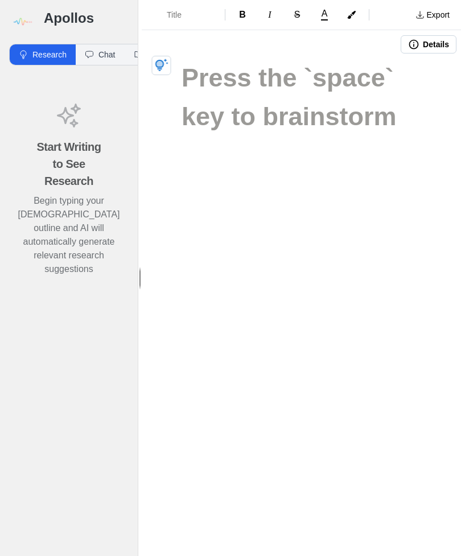
click at [91, 30] on div "Apollos" at bounding box center [69, 17] width 138 height 35
click at [440, 47] on button "Details" at bounding box center [429, 44] width 56 height 18
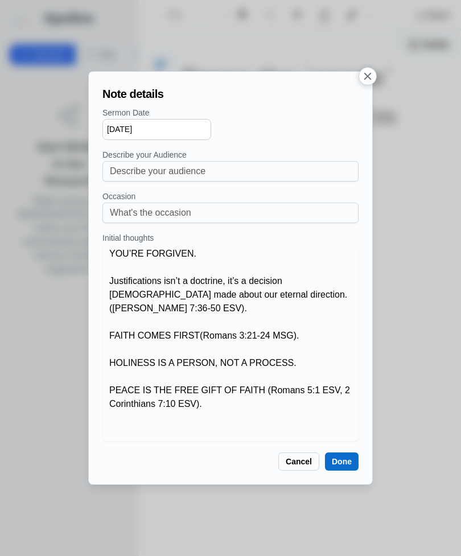
click at [342, 454] on button "Done" at bounding box center [342, 461] width 34 height 18
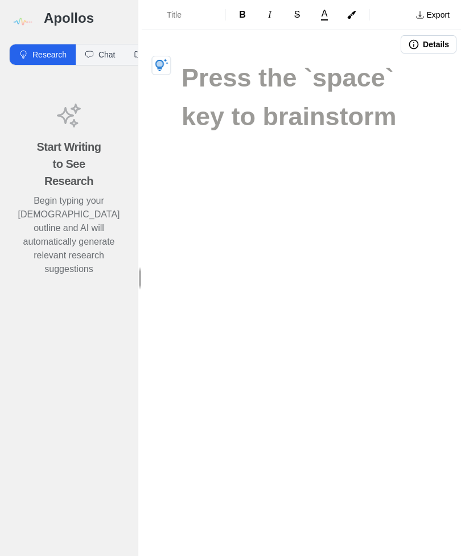
click at [162, 63] on icon "button" at bounding box center [159, 64] width 6 height 6
click at [167, 60] on icon "button" at bounding box center [161, 65] width 13 height 13
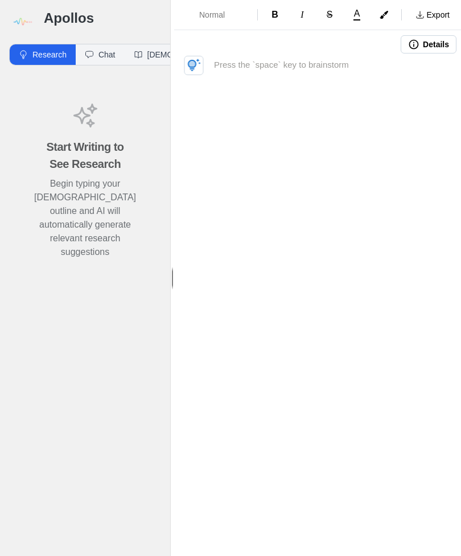
click at [402, 273] on div "Normal B I S A Export Details" at bounding box center [317, 278] width 287 height 556
click at [20, 20] on img at bounding box center [22, 22] width 26 height 26
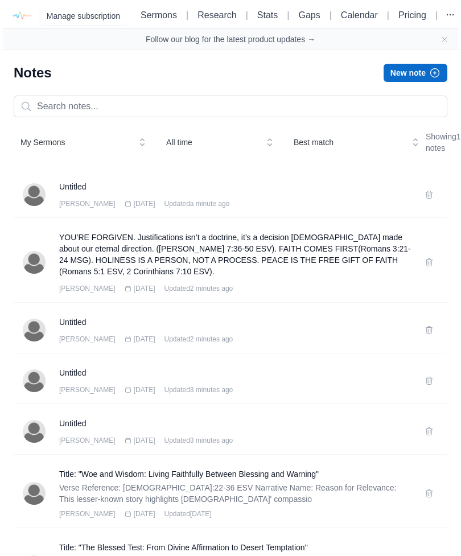
click at [432, 204] on button at bounding box center [429, 195] width 18 height 18
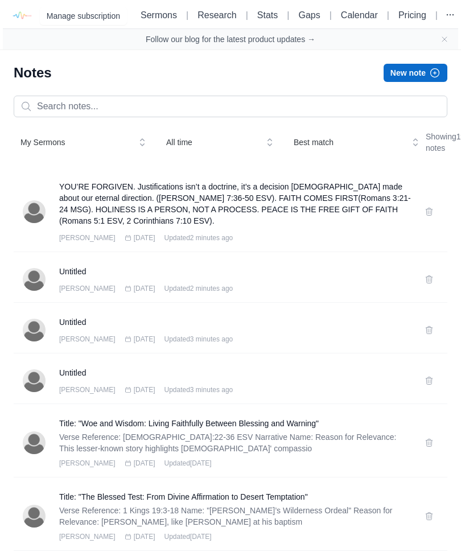
click at [432, 390] on button at bounding box center [429, 381] width 18 height 18
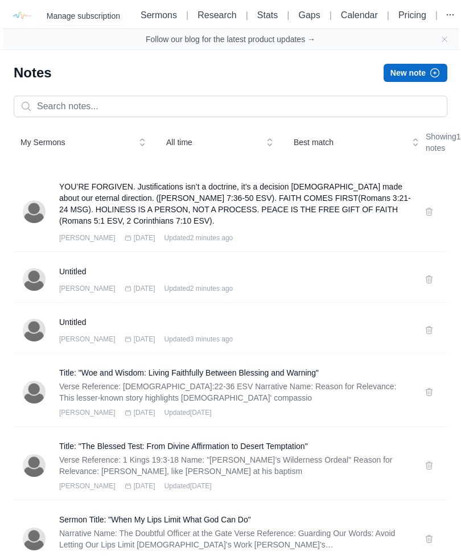
click at [434, 339] on button at bounding box center [429, 330] width 18 height 18
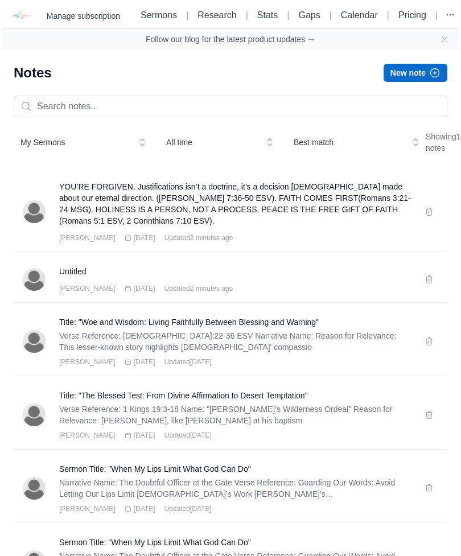
click at [429, 284] on icon at bounding box center [429, 279] width 9 height 9
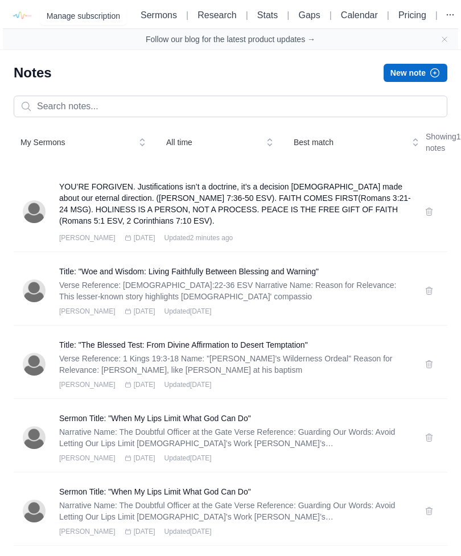
click at [309, 226] on h3 "YOU’RE FORGIVEN. Justifications isn’t a doctrine, it’s a decision [DEMOGRAPHIC_…" at bounding box center [235, 204] width 352 height 46
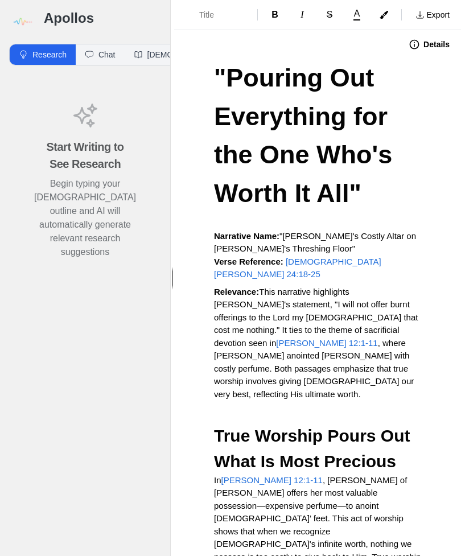
click at [25, 19] on img at bounding box center [22, 22] width 26 height 26
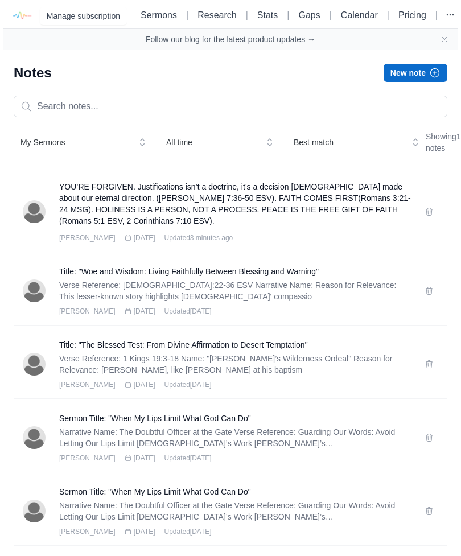
click at [348, 223] on h3 "YOU’RE FORGIVEN. Justifications isn’t a doctrine, it’s a decision [DEMOGRAPHIC_…" at bounding box center [235, 204] width 352 height 46
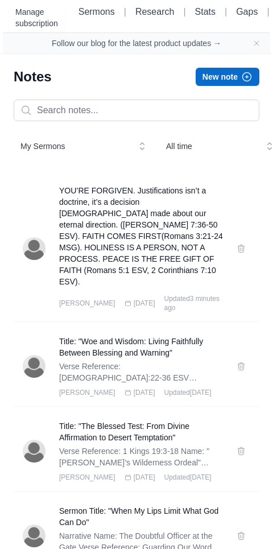
click at [166, 248] on h3 "YOU’RE FORGIVEN. Justifications isn’t a doctrine, it’s a decision [DEMOGRAPHIC_…" at bounding box center [141, 236] width 164 height 102
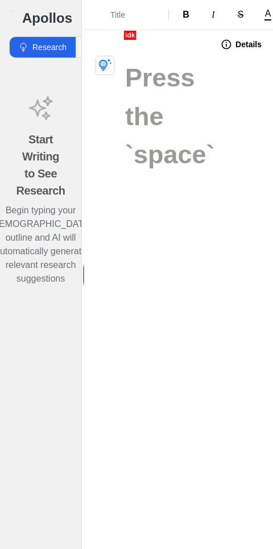
click at [109, 57] on button "button" at bounding box center [105, 65] width 19 height 19
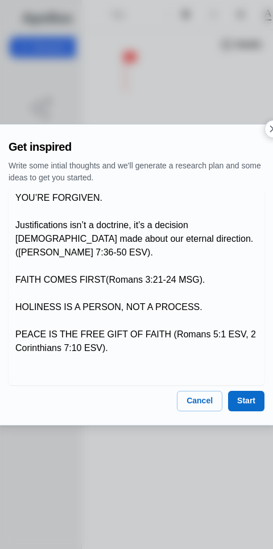
click at [254, 396] on button "Start" at bounding box center [246, 401] width 36 height 20
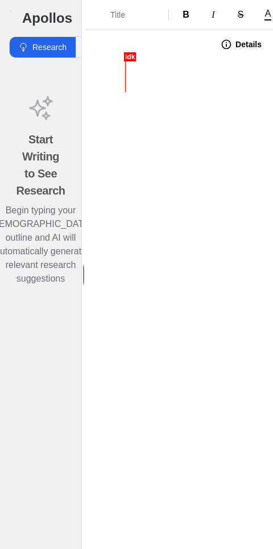
click at [127, 51] on div at bounding box center [179, 52] width 108 height 31
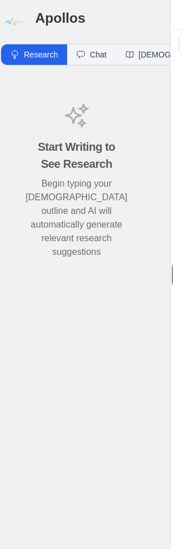
scroll to position [0, 7]
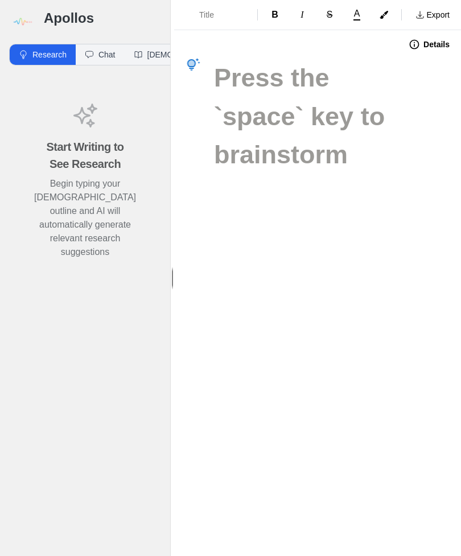
click at [432, 8] on button "Export" at bounding box center [433, 15] width 48 height 18
click at [405, 56] on link "Pulpit Mode" at bounding box center [402, 60] width 108 height 20
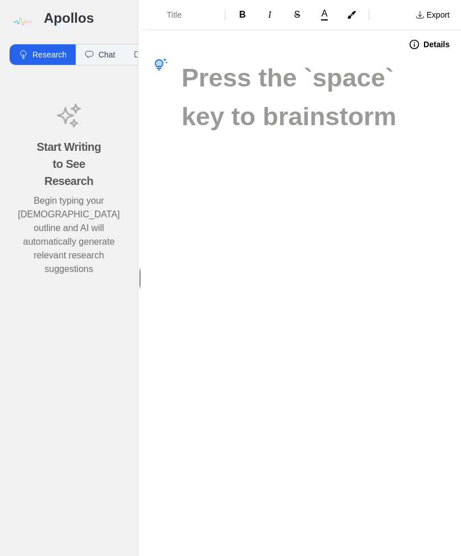
click at [158, 62] on icon "button" at bounding box center [159, 63] width 6 height 6
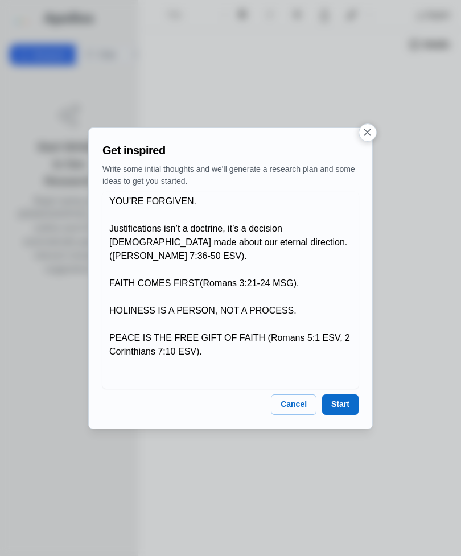
click at [343, 405] on button "Start" at bounding box center [340, 404] width 36 height 20
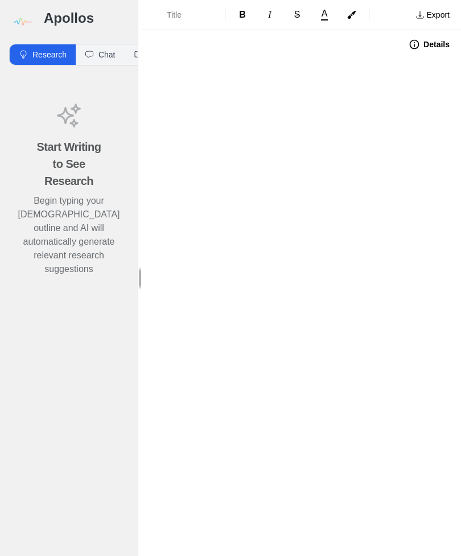
click at [382, 323] on div "Title B I S A Export Details" at bounding box center [301, 278] width 319 height 556
click at [26, 14] on img at bounding box center [22, 22] width 26 height 26
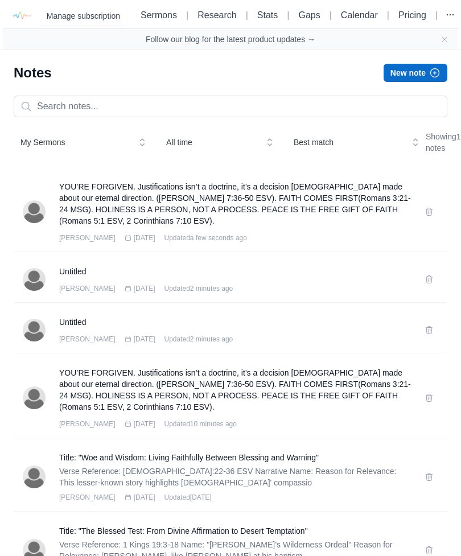
click at [432, 221] on button at bounding box center [429, 212] width 18 height 18
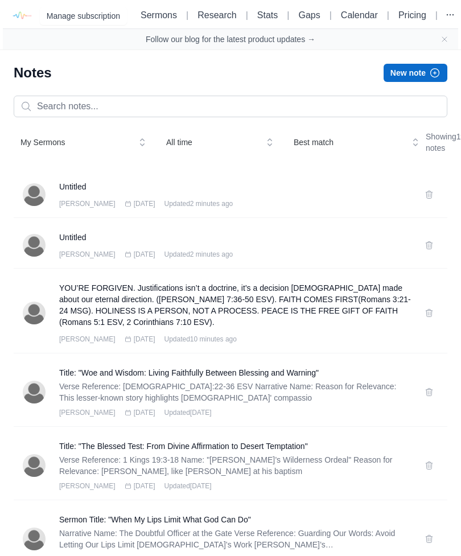
click at [434, 204] on button at bounding box center [429, 195] width 18 height 18
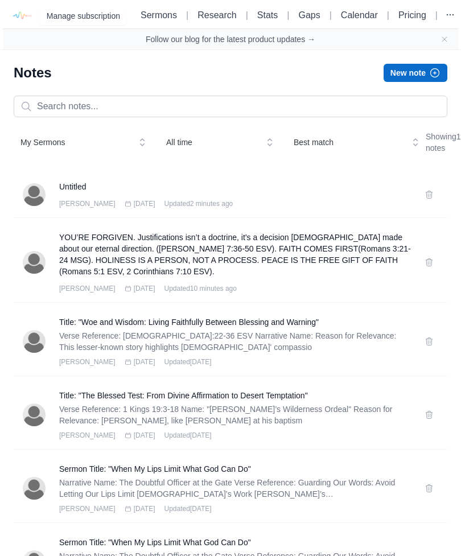
click at [430, 199] on icon at bounding box center [429, 194] width 9 height 9
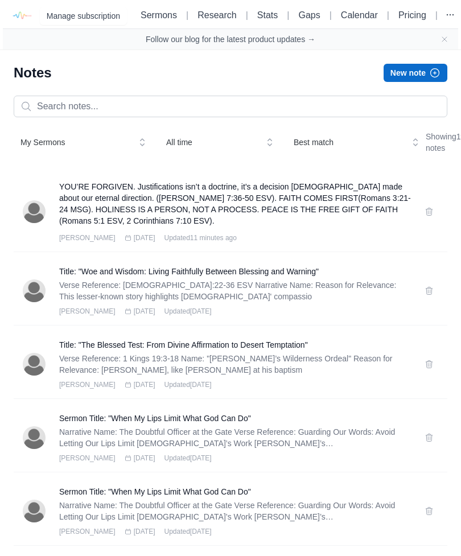
click at [425, 75] on button "New note" at bounding box center [416, 73] width 64 height 18
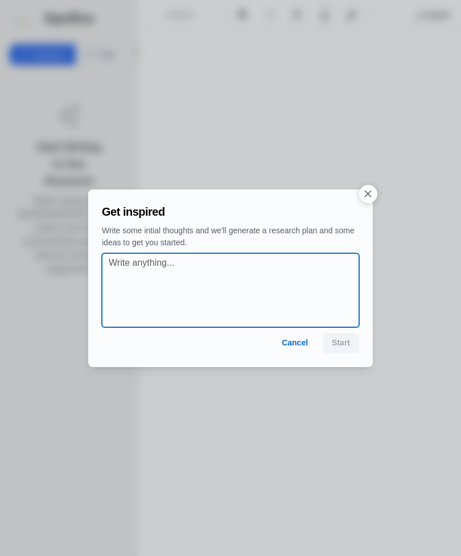
click at [137, 258] on textarea at bounding box center [234, 290] width 250 height 68
paste textarea "YOU’RE FORGIVEN. Justifications isn’t a doctrine, it’s a decision God made abou…"
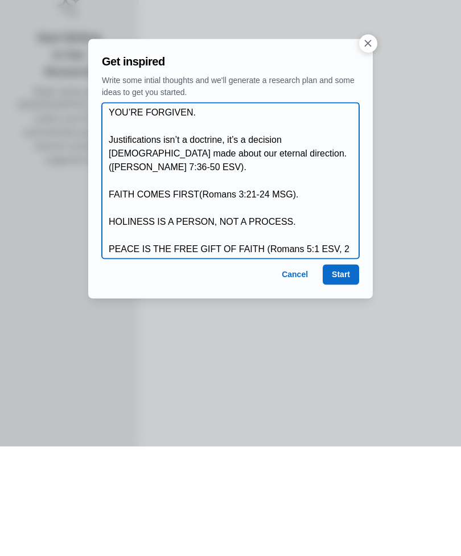
type textarea "YOU’RE FORGIVEN. Justifications isn’t a doctrine, it’s a decision God made abou…"
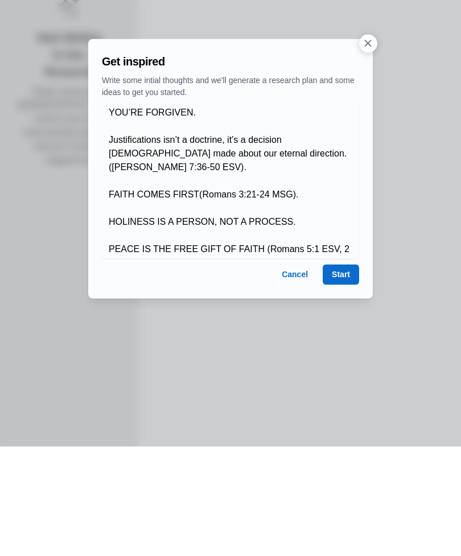
click at [347, 374] on button "Start" at bounding box center [341, 384] width 36 height 20
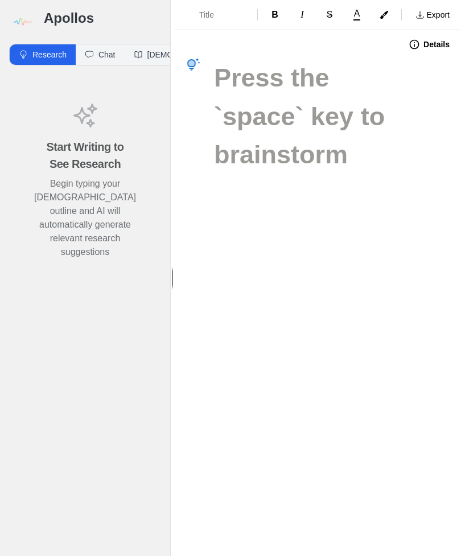
click at [195, 56] on button "button" at bounding box center [193, 65] width 18 height 18
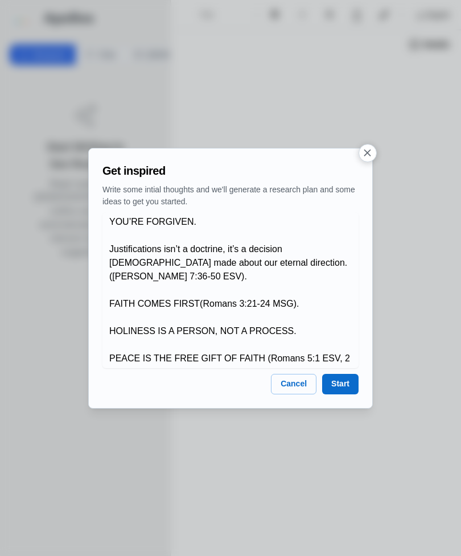
click at [345, 382] on button "Start" at bounding box center [340, 384] width 36 height 20
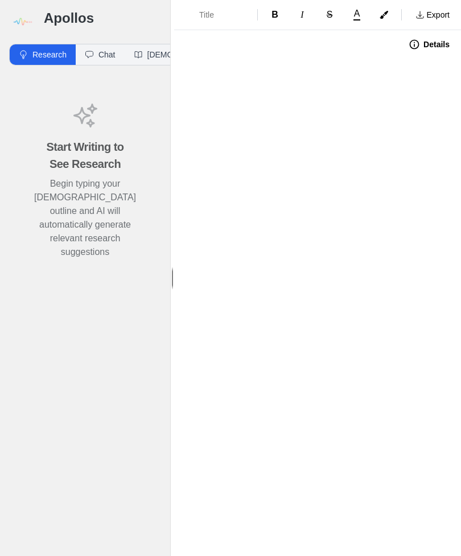
click at [69, 11] on h3 "Apollos" at bounding box center [102, 18] width 117 height 18
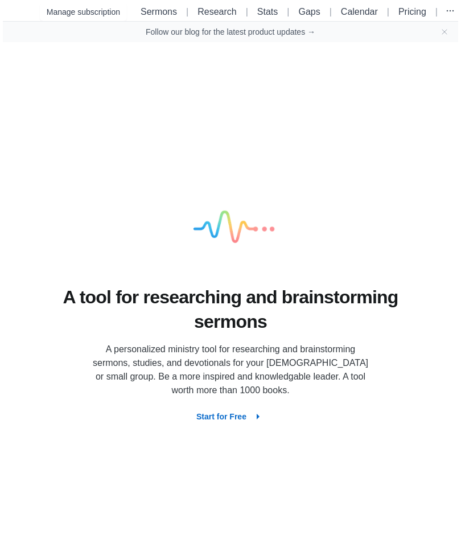
scroll to position [9, 0]
click at [256, 419] on icon "button" at bounding box center [258, 417] width 14 height 14
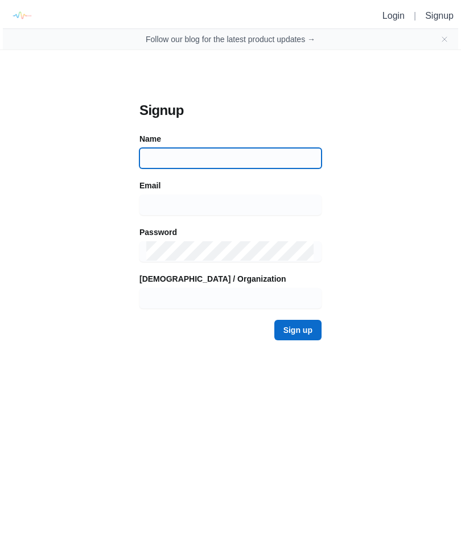
click at [244, 151] on input at bounding box center [230, 158] width 168 height 20
type input "[PERSON_NAME]"
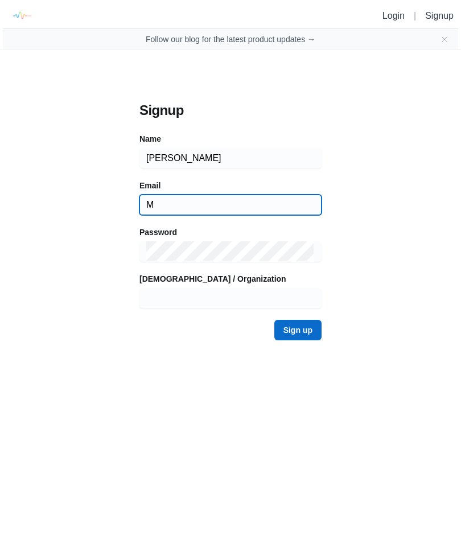
type input "Ma"
type input "[EMAIL_ADDRESS][DOMAIN_NAME]"
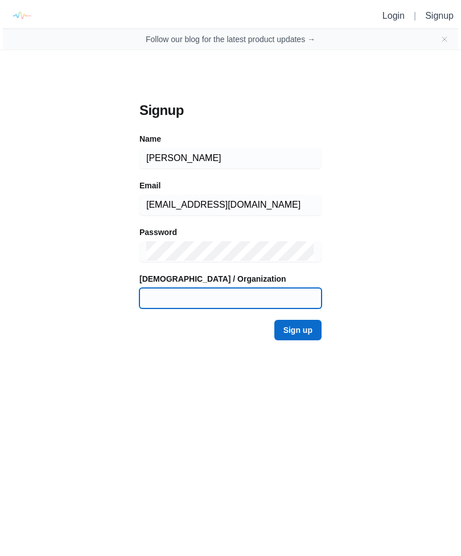
click at [263, 295] on input at bounding box center [230, 298] width 168 height 20
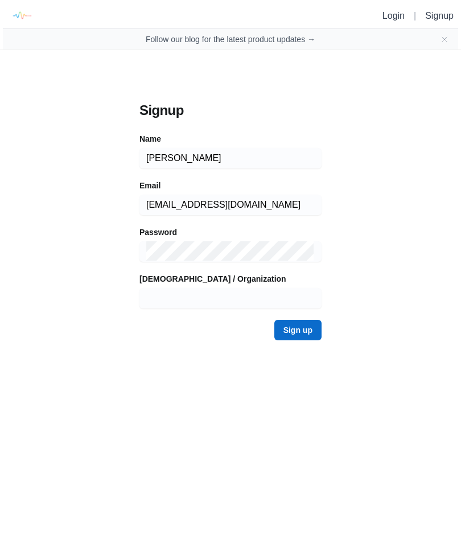
click at [303, 335] on button "Sign up" at bounding box center [297, 330] width 47 height 20
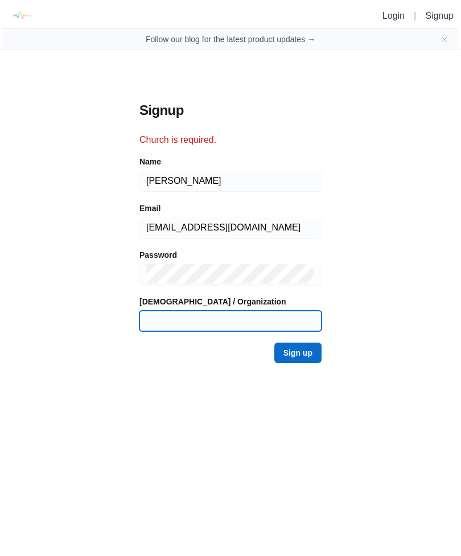
click at [238, 317] on input at bounding box center [230, 321] width 168 height 20
type input "[DEMOGRAPHIC_DATA]"
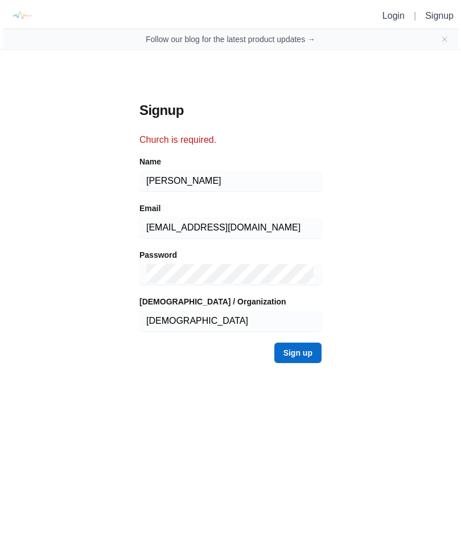
click at [309, 348] on button "Sign up" at bounding box center [297, 353] width 47 height 20
